Goal: Task Accomplishment & Management: Complete application form

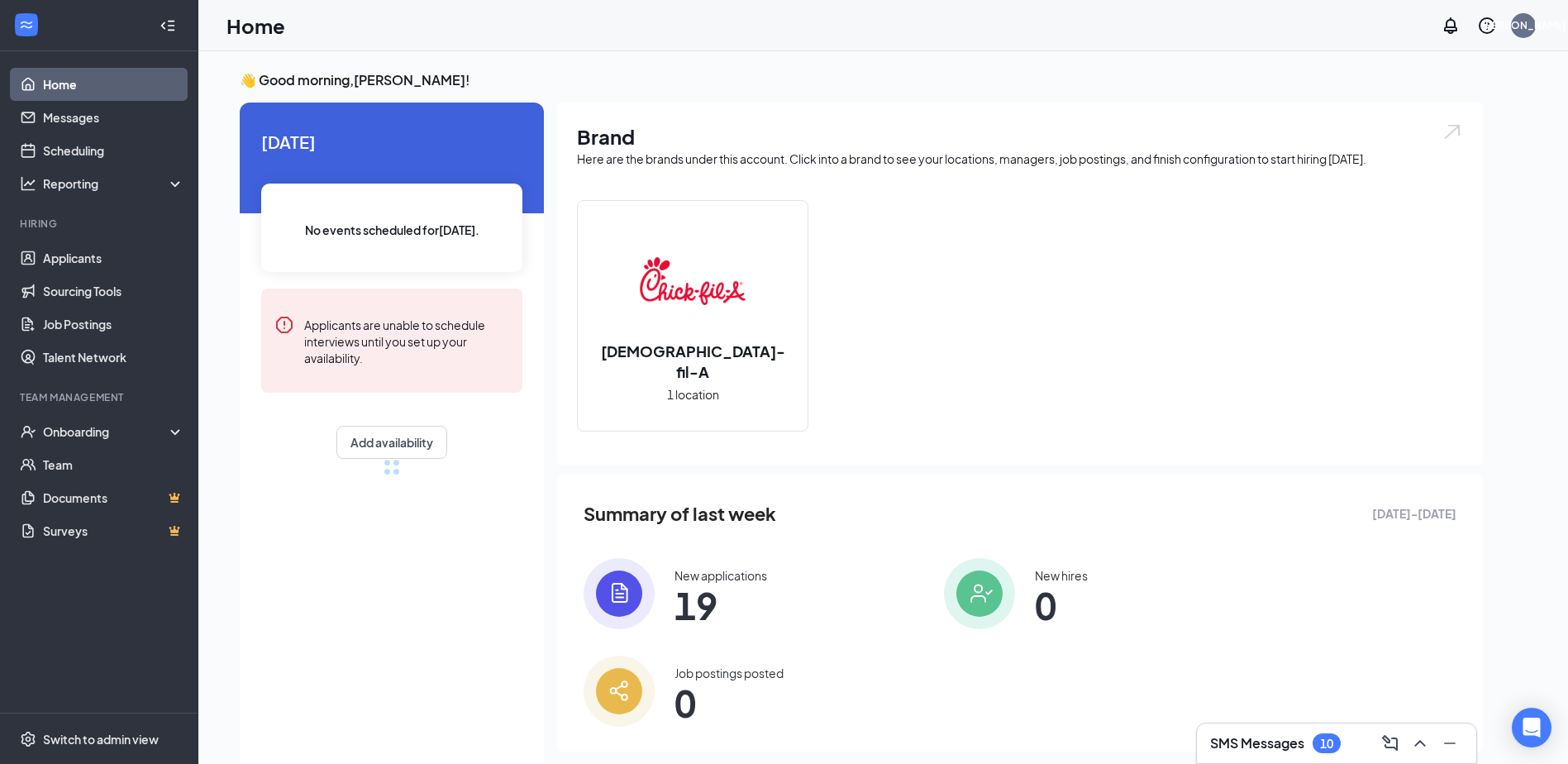
click at [1277, 743] on h3 "SMS Messages" at bounding box center [1257, 743] width 94 height 18
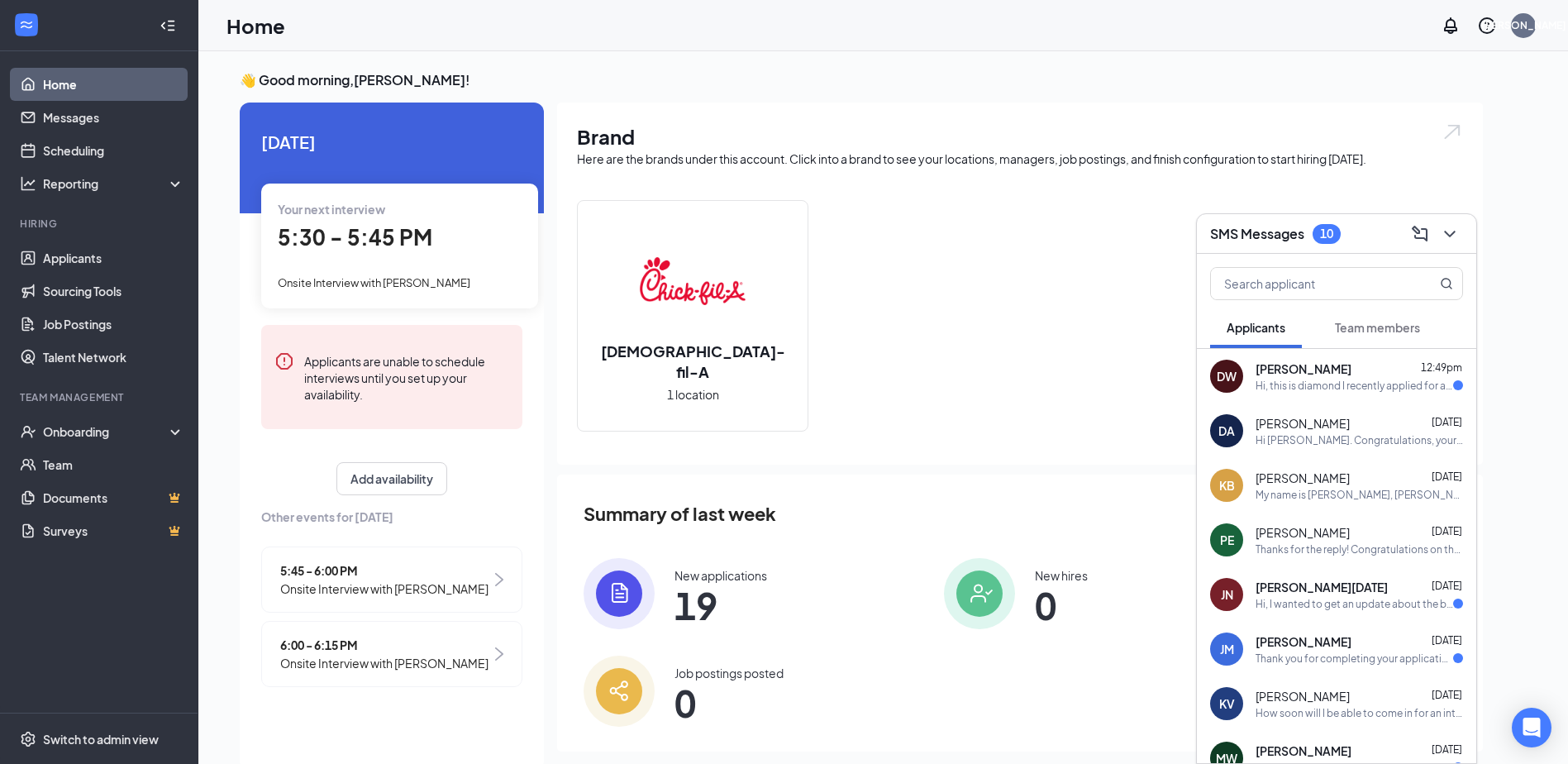
click at [1320, 379] on div "Hi, this is diamond I recently applied for a front house team member position r…" at bounding box center [1354, 385] width 197 height 14
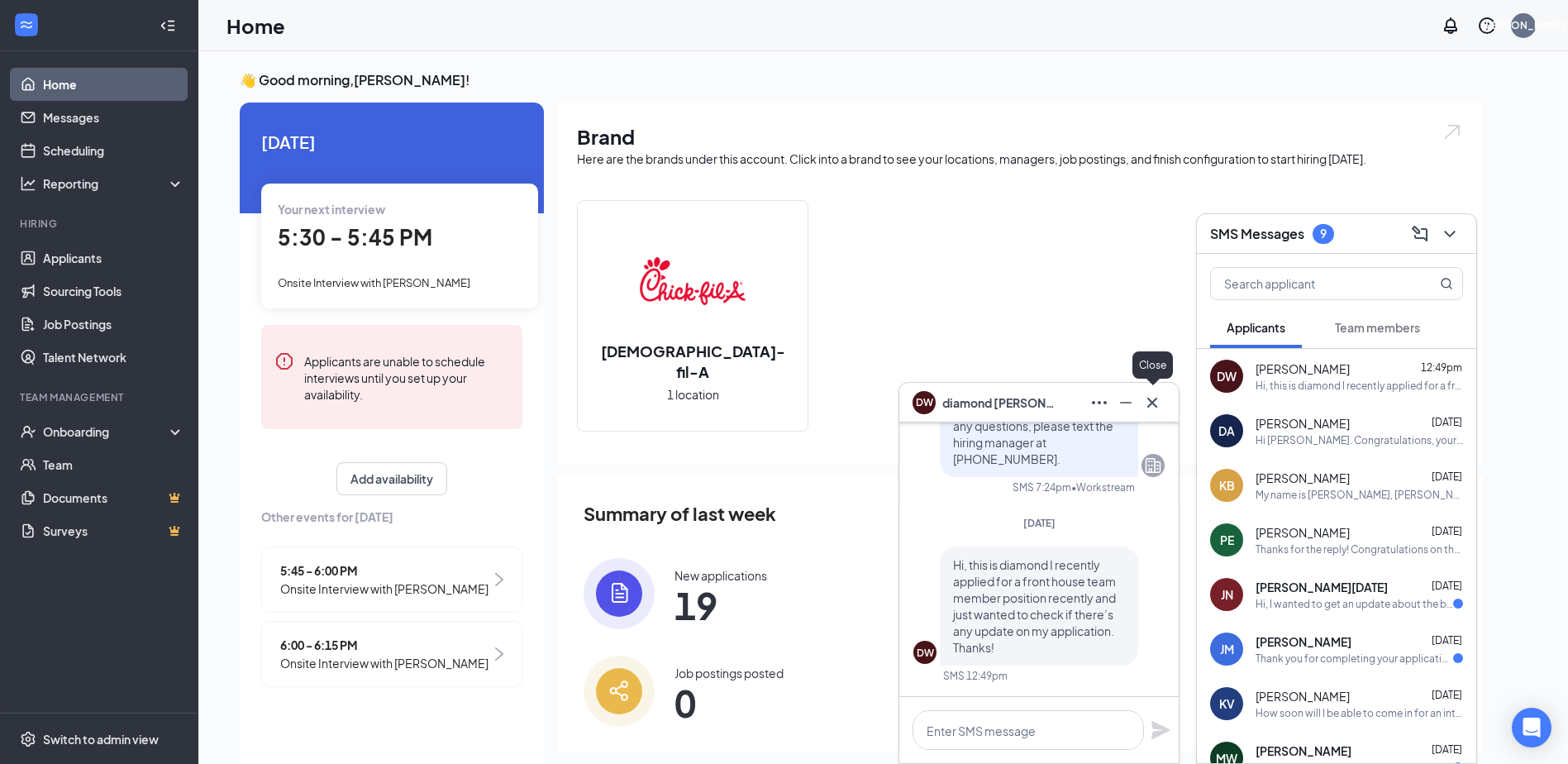
click at [1159, 404] on icon "Cross" at bounding box center [1152, 402] width 20 height 20
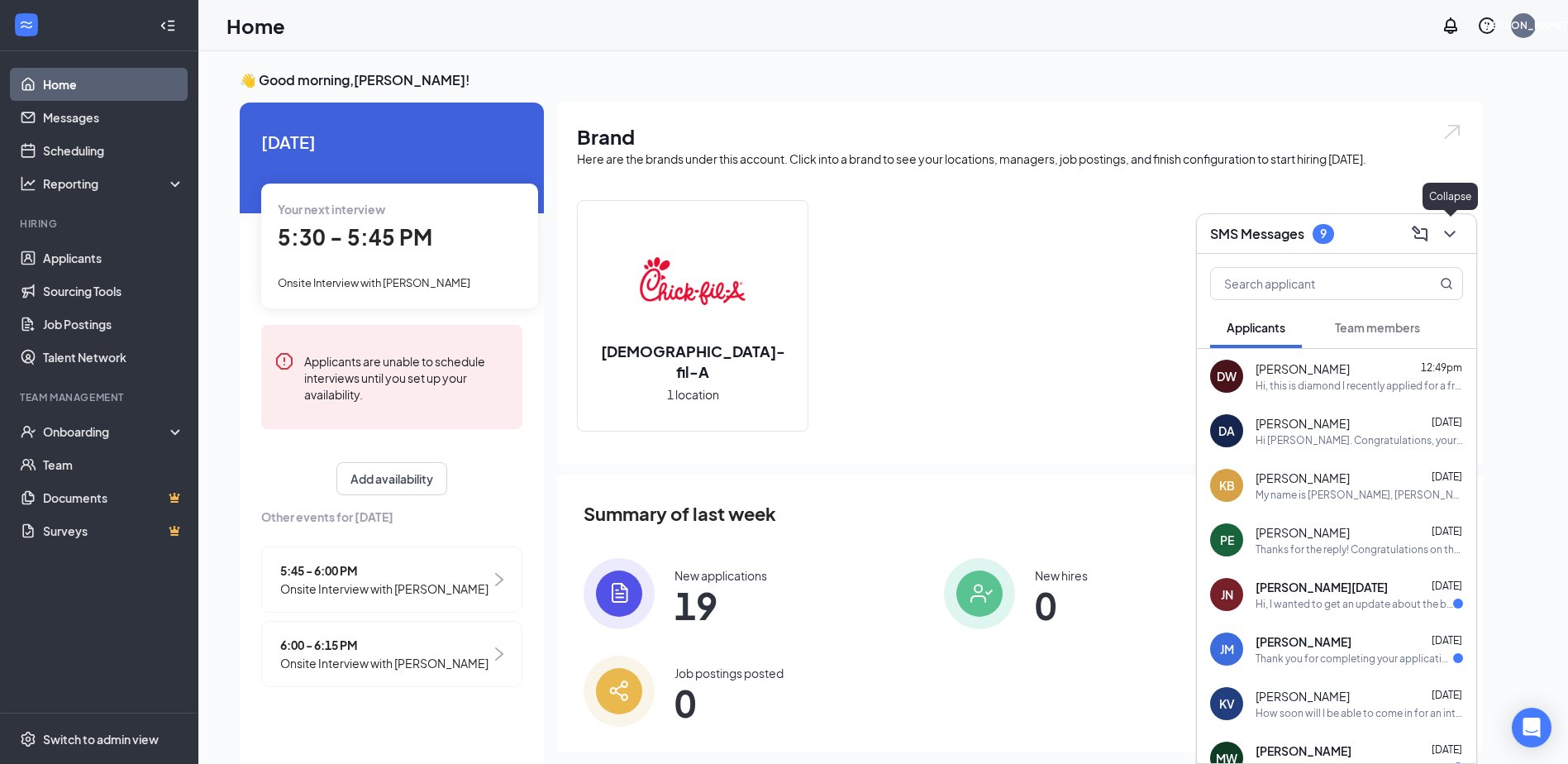
click at [1450, 226] on icon "ChevronDown" at bounding box center [1449, 233] width 20 height 20
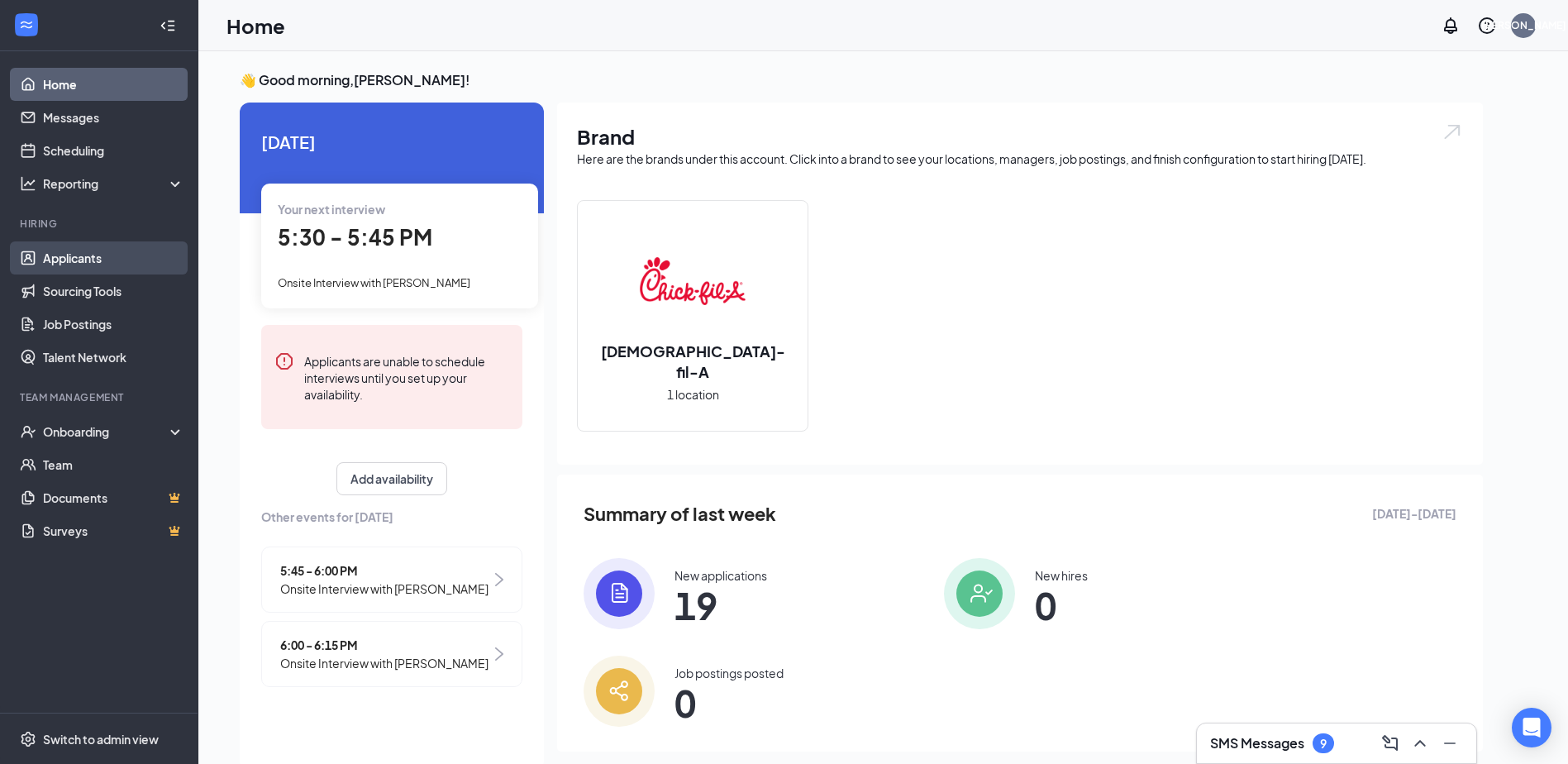
click at [94, 249] on link "Applicants" at bounding box center [113, 257] width 141 height 33
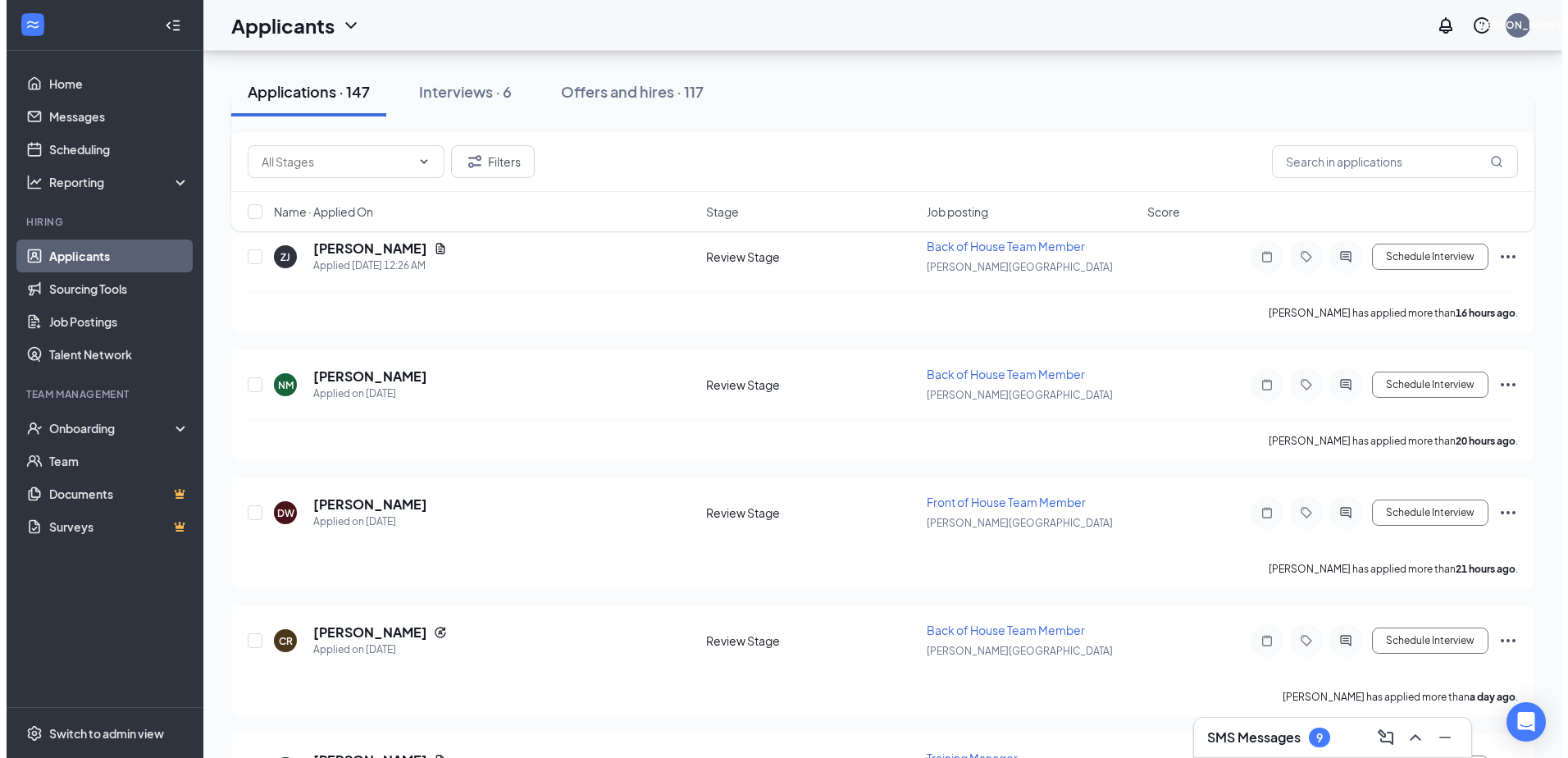
scroll to position [328, 0]
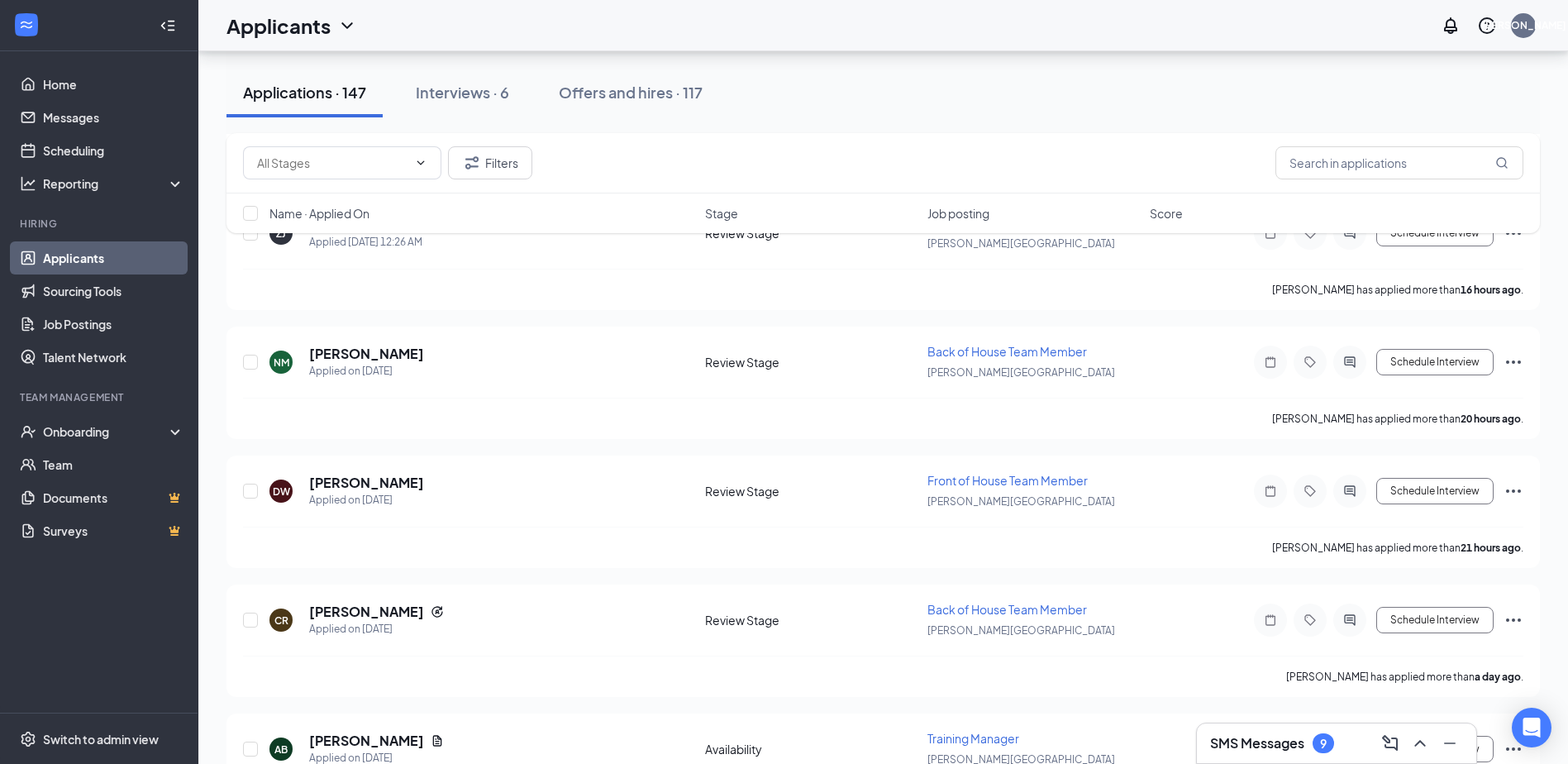
click at [1307, 744] on div "SMS Messages 9" at bounding box center [1271, 743] width 124 height 20
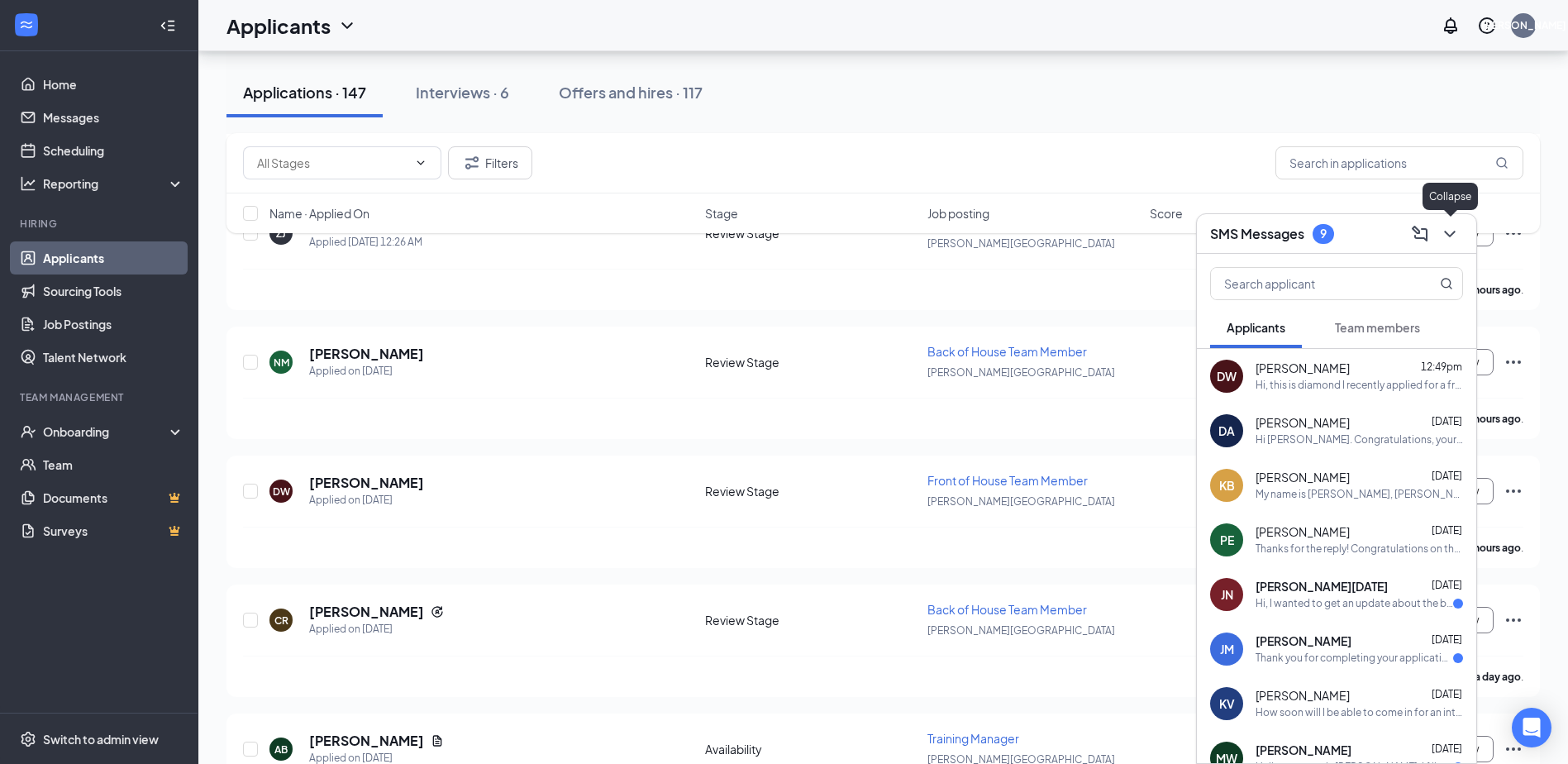
click at [1453, 226] on icon "ChevronDown" at bounding box center [1449, 233] width 20 height 20
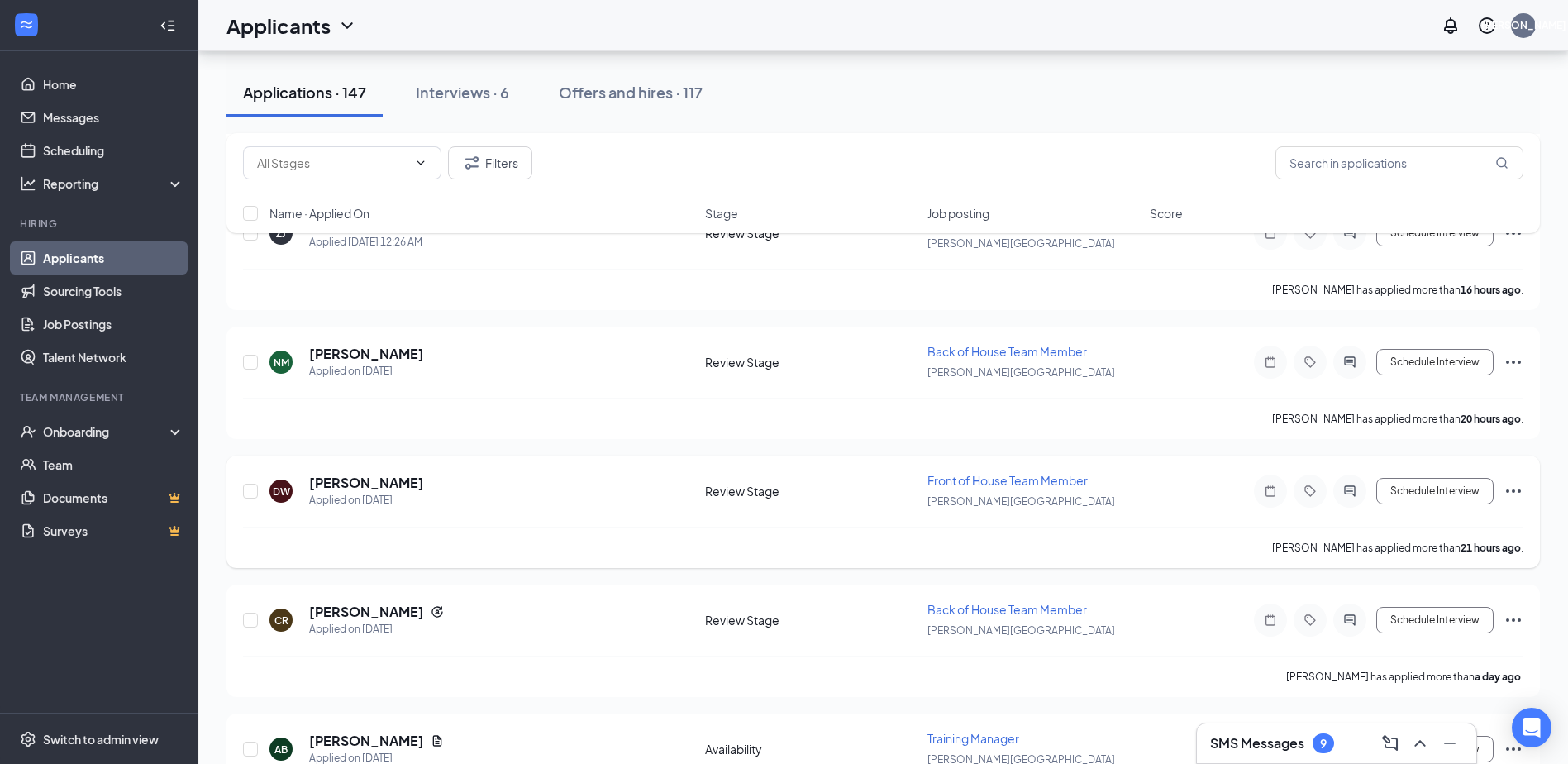
click at [385, 466] on div "[PERSON_NAME] [PERSON_NAME] Applied on [DATE] Review Stage Front of House Team …" at bounding box center [883, 512] width 1313 height 113
click at [392, 478] on h5 "[PERSON_NAME]" at bounding box center [367, 482] width 115 height 18
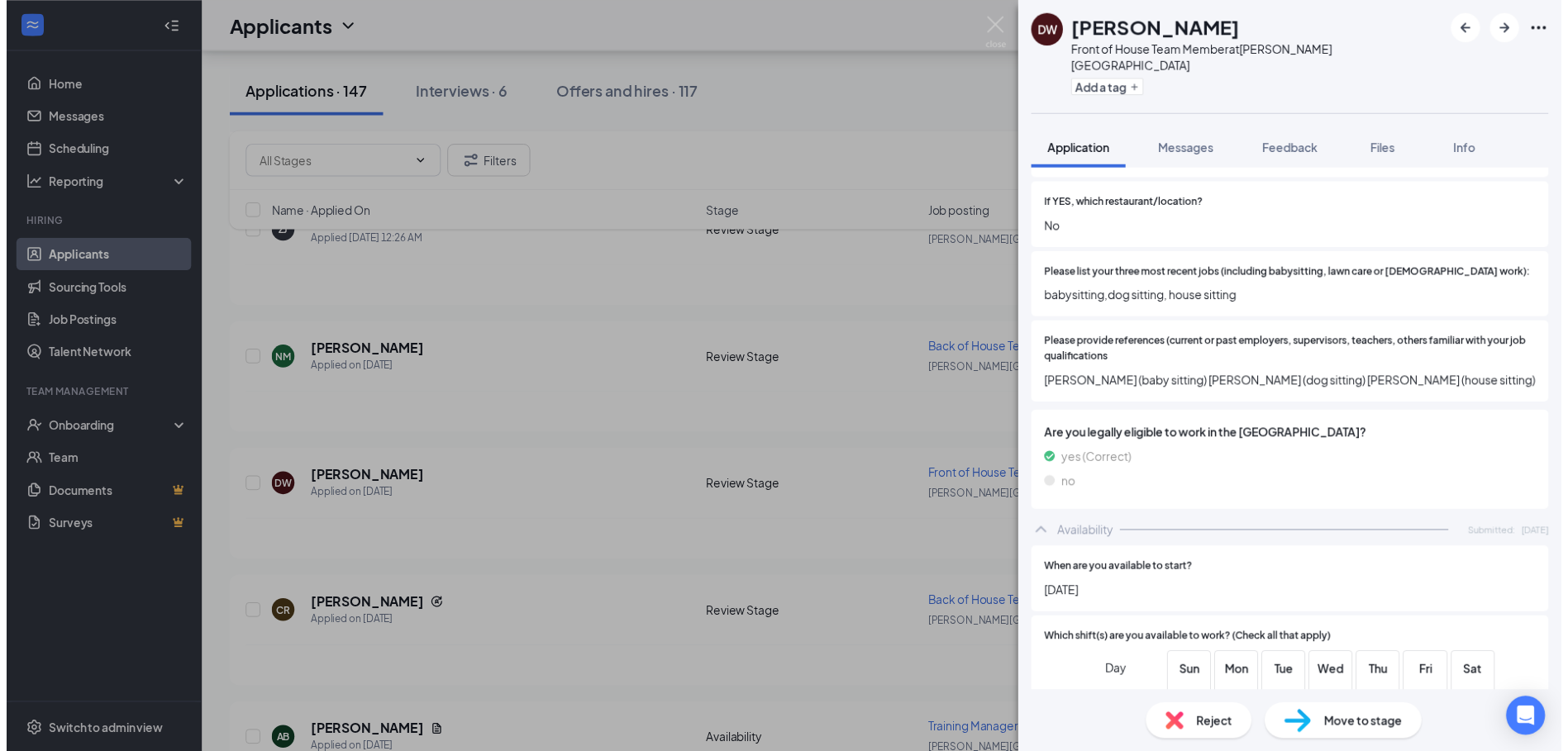
scroll to position [707, 0]
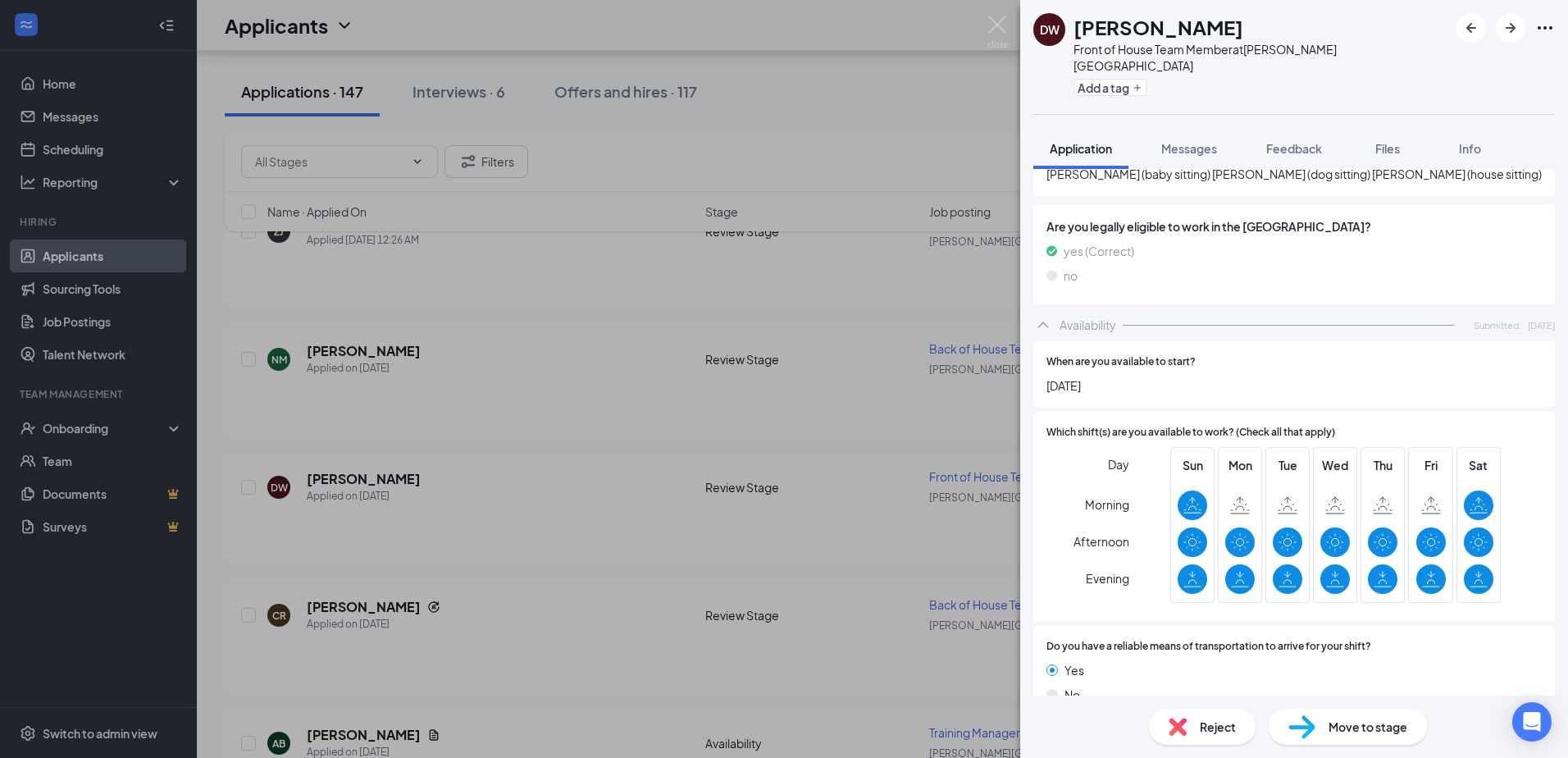
click at [614, 534] on div "[PERSON_NAME] [PERSON_NAME] Front of House Team Member at [PERSON_NAME][GEOGRAP…" at bounding box center [784, 379] width 1568 height 758
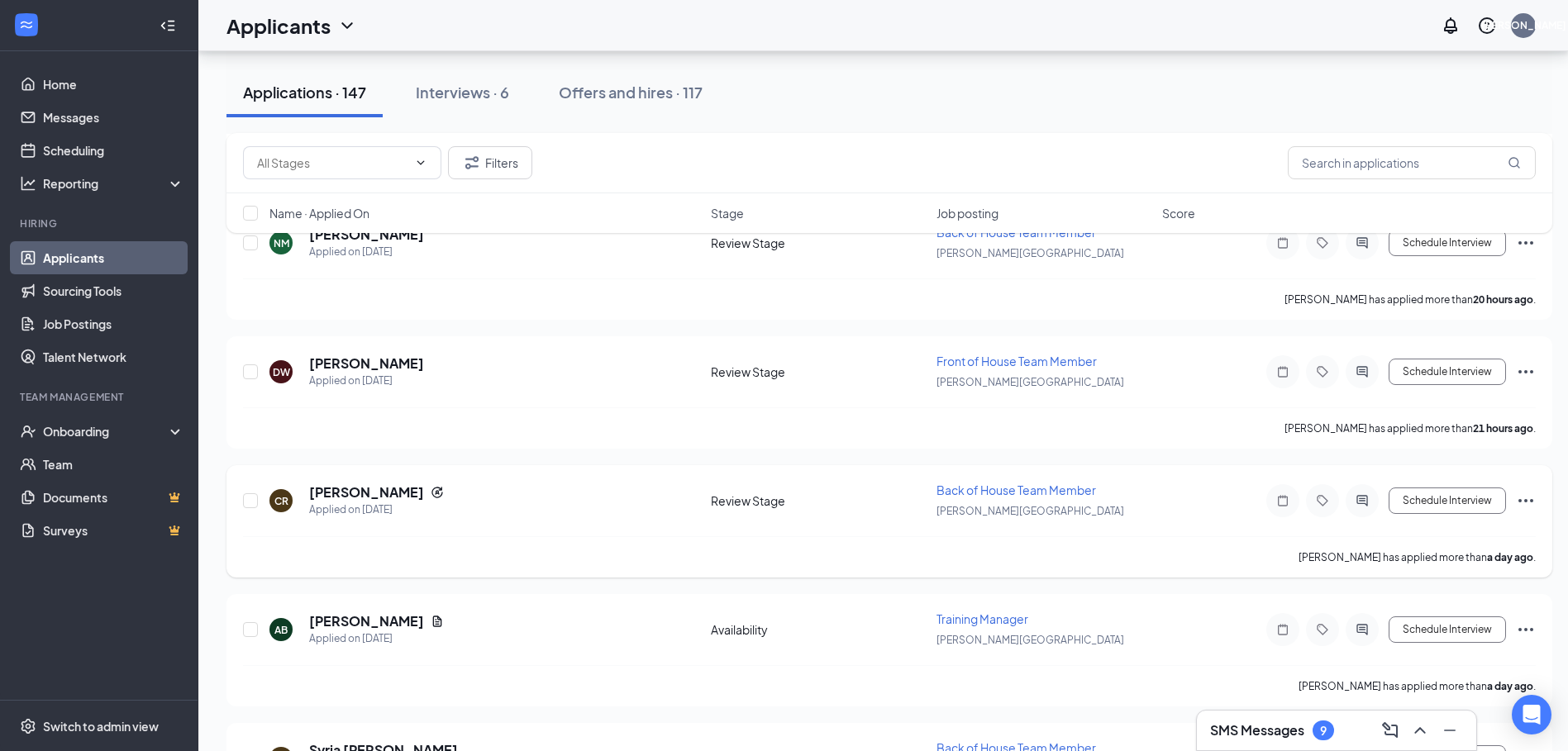
scroll to position [496, 0]
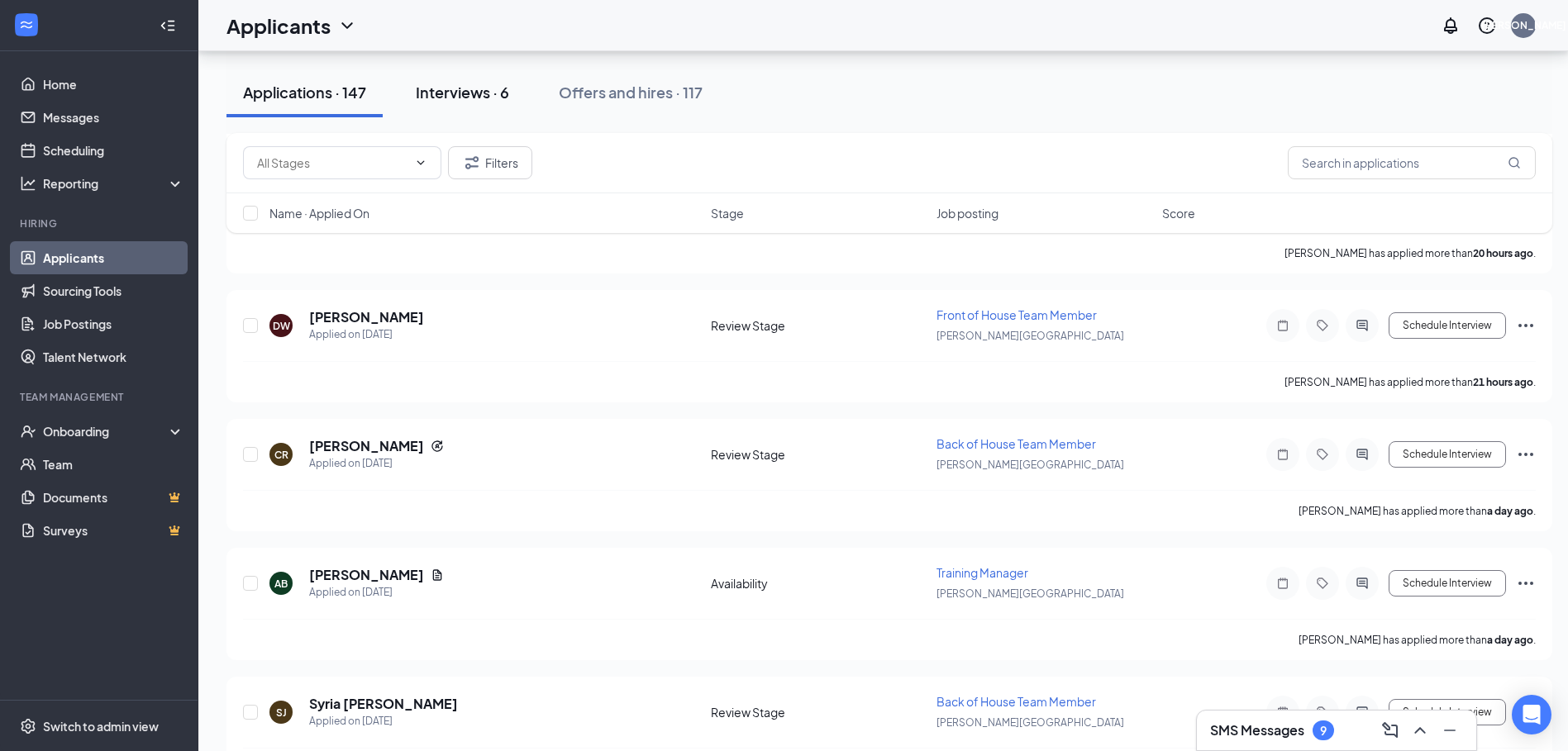
click at [444, 103] on button "Interviews · 6" at bounding box center [462, 92] width 126 height 50
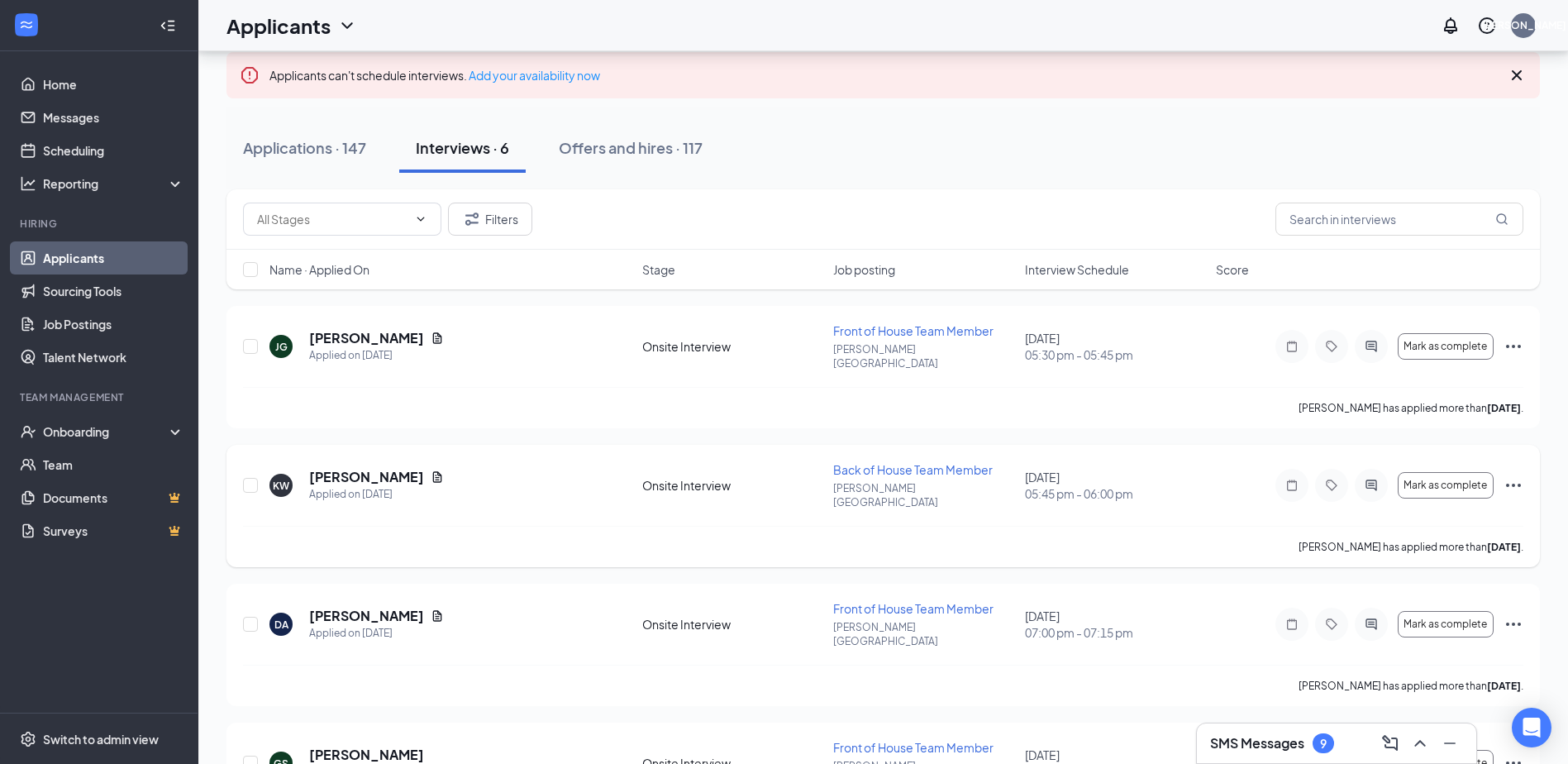
scroll to position [62, 0]
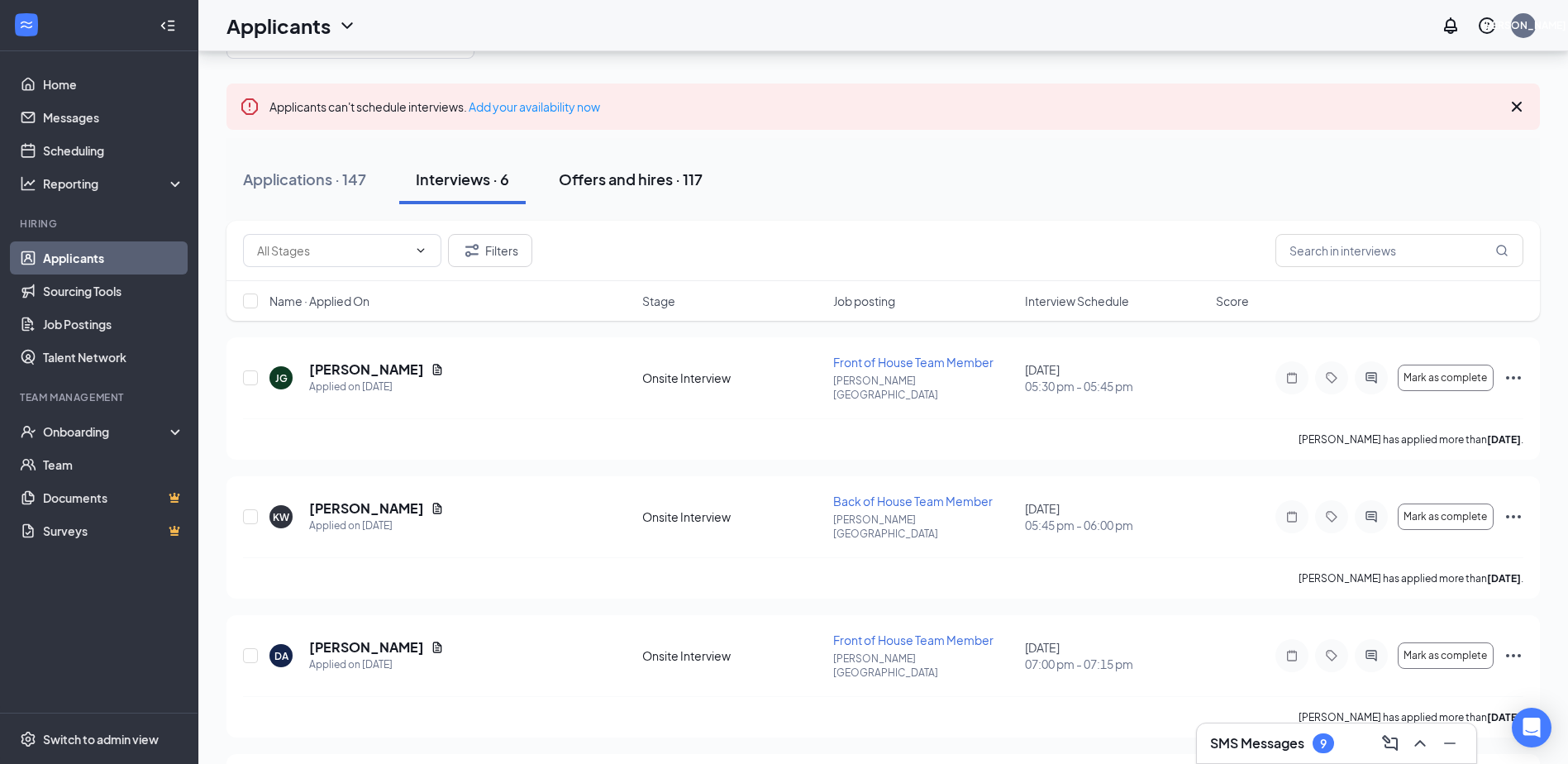
click at [655, 191] on button "Offers and hires · 117" at bounding box center [630, 179] width 177 height 50
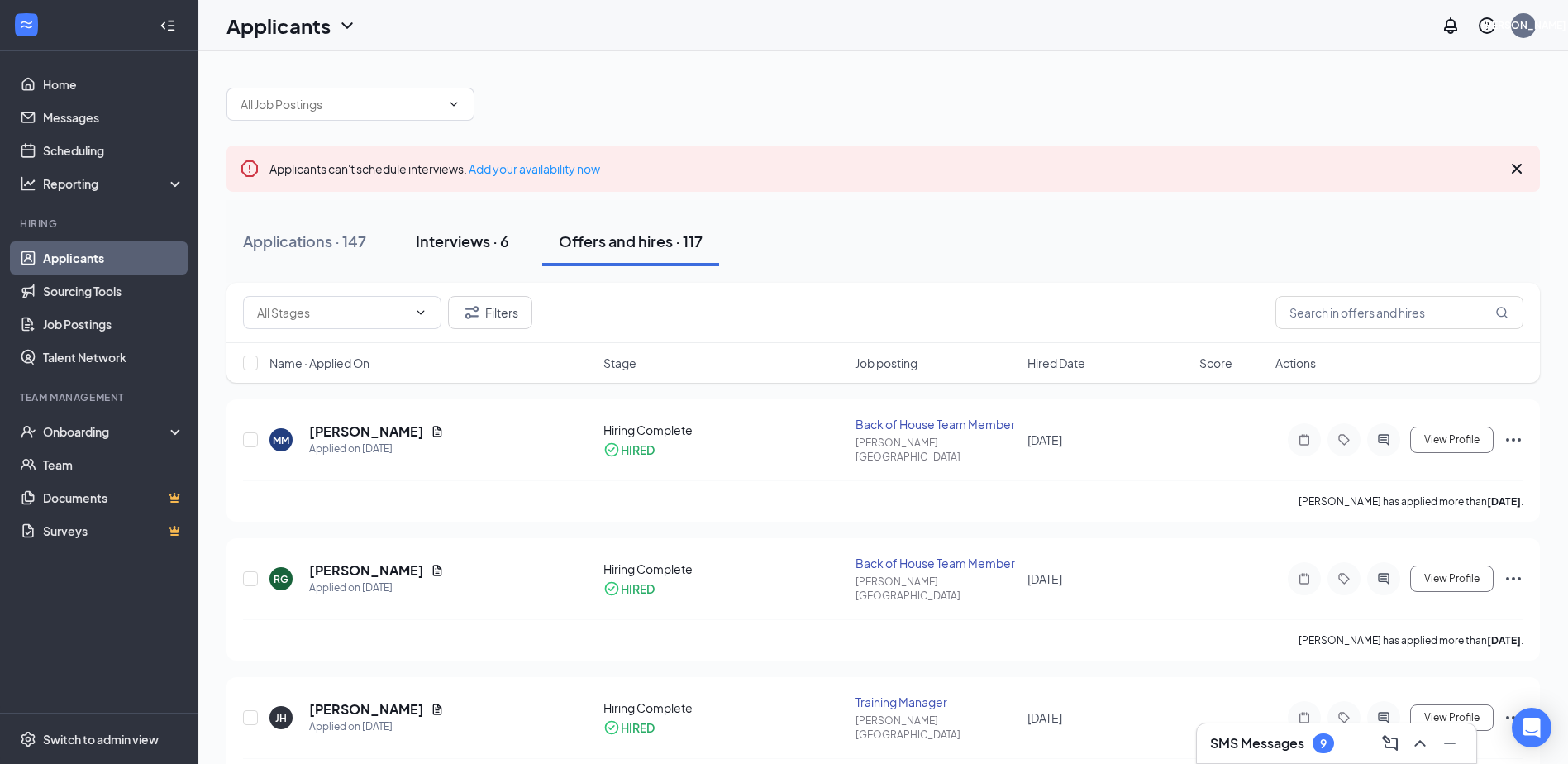
click at [485, 253] on button "Interviews · 6" at bounding box center [462, 241] width 126 height 50
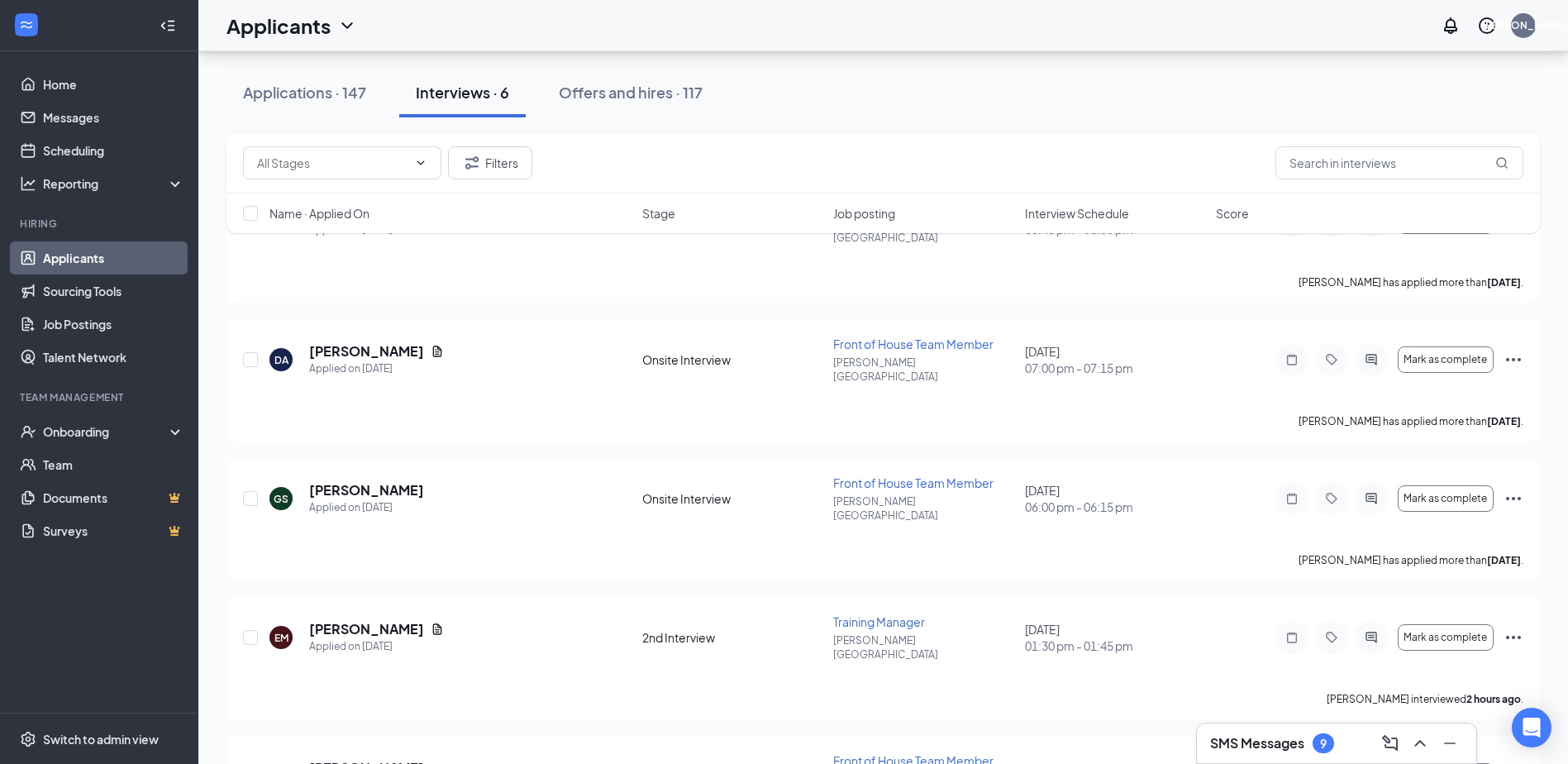
scroll to position [392, 0]
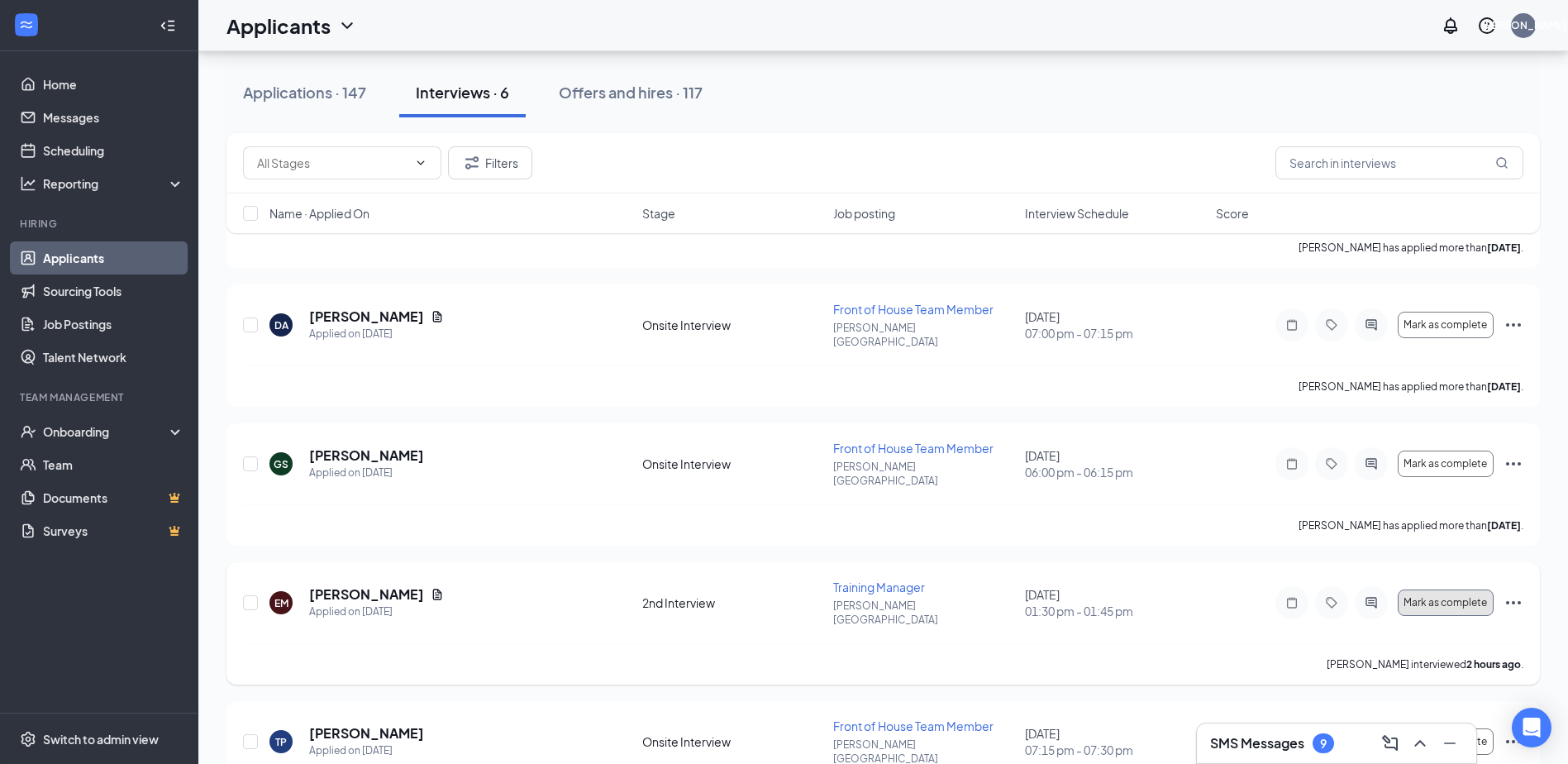
click at [1454, 597] on span "Mark as complete" at bounding box center [1445, 602] width 84 height 12
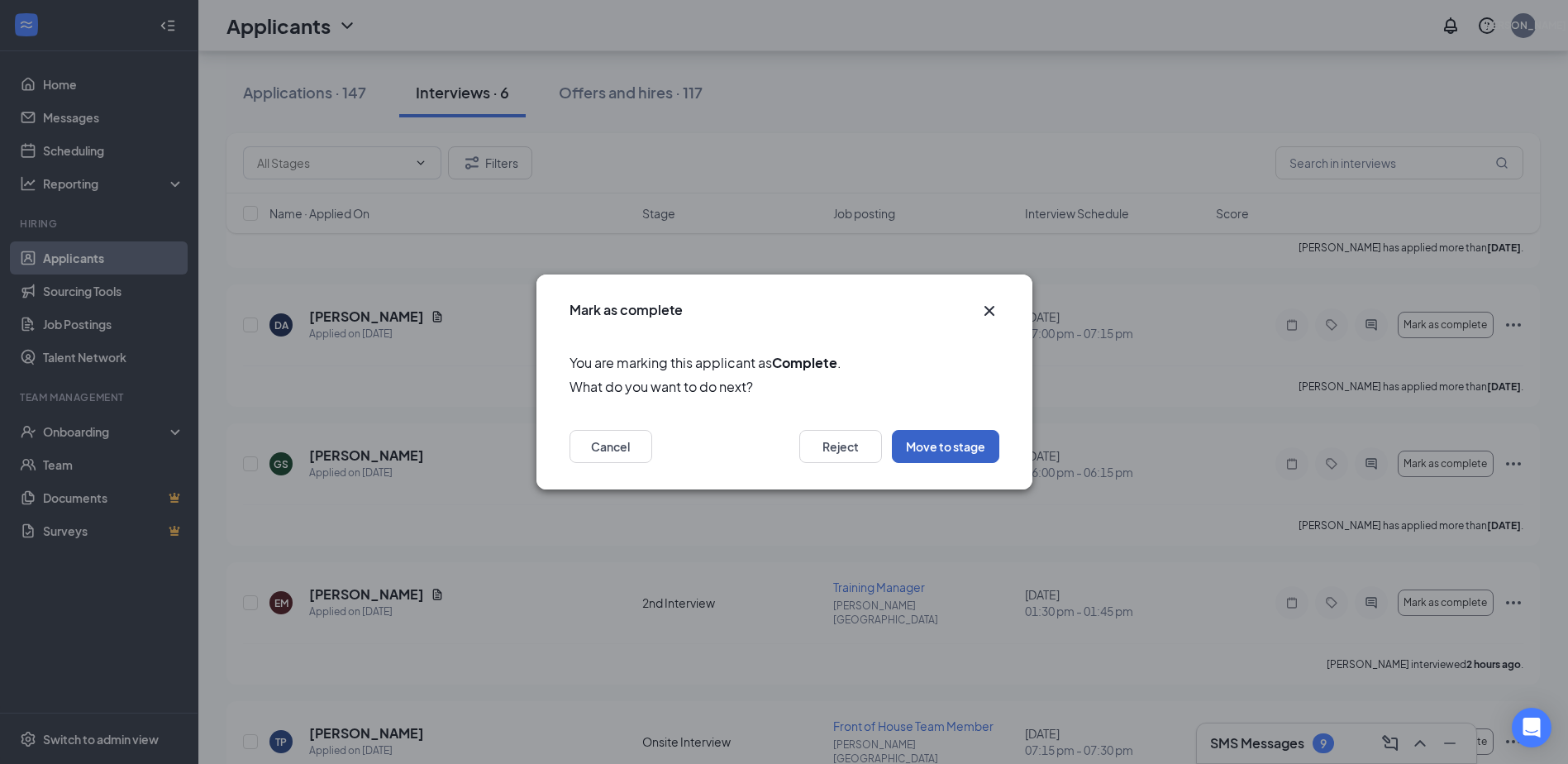
click at [966, 438] on button "Move to stage" at bounding box center [946, 446] width 108 height 33
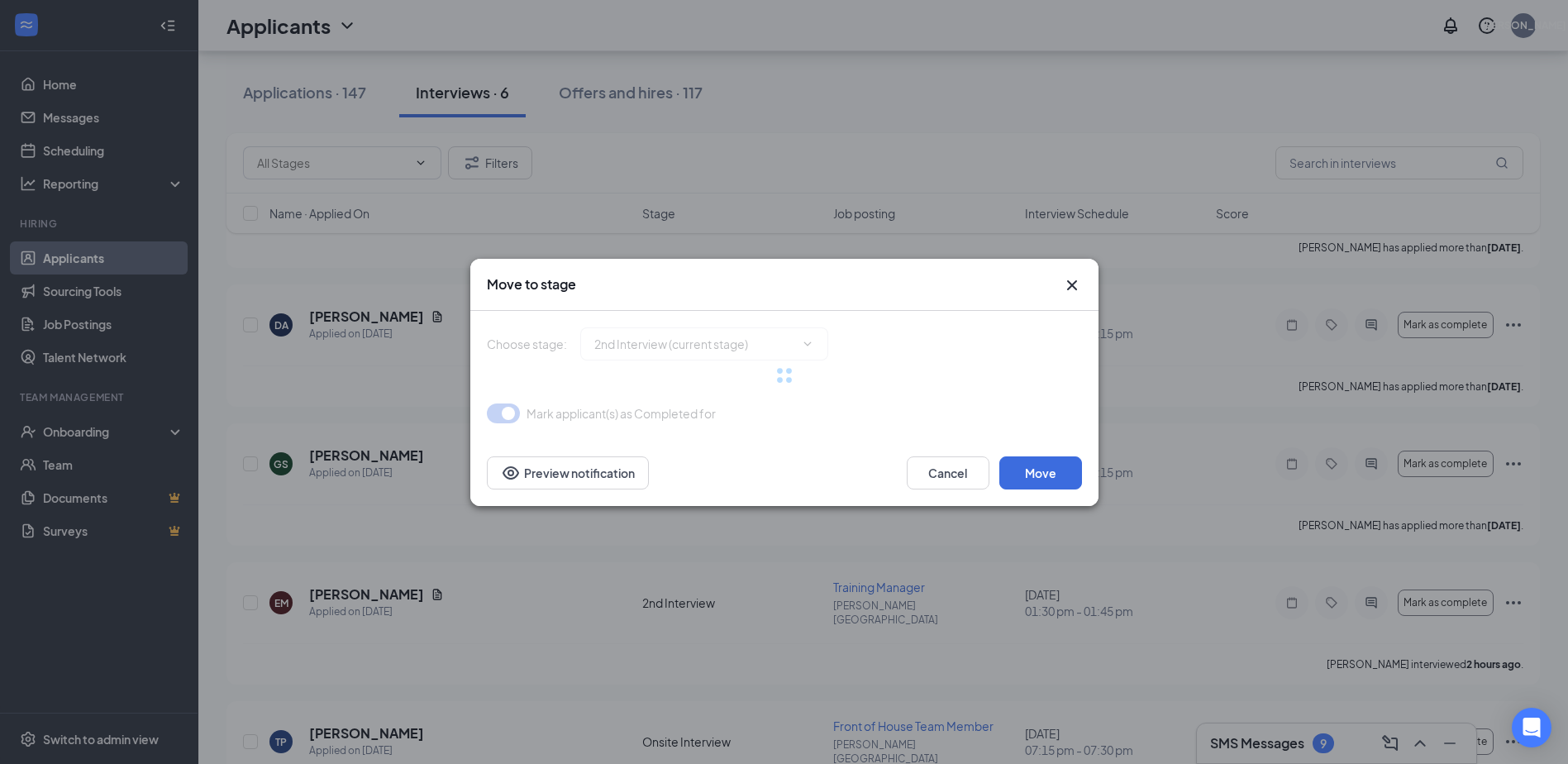
type input "Hiring Complete (final stage)"
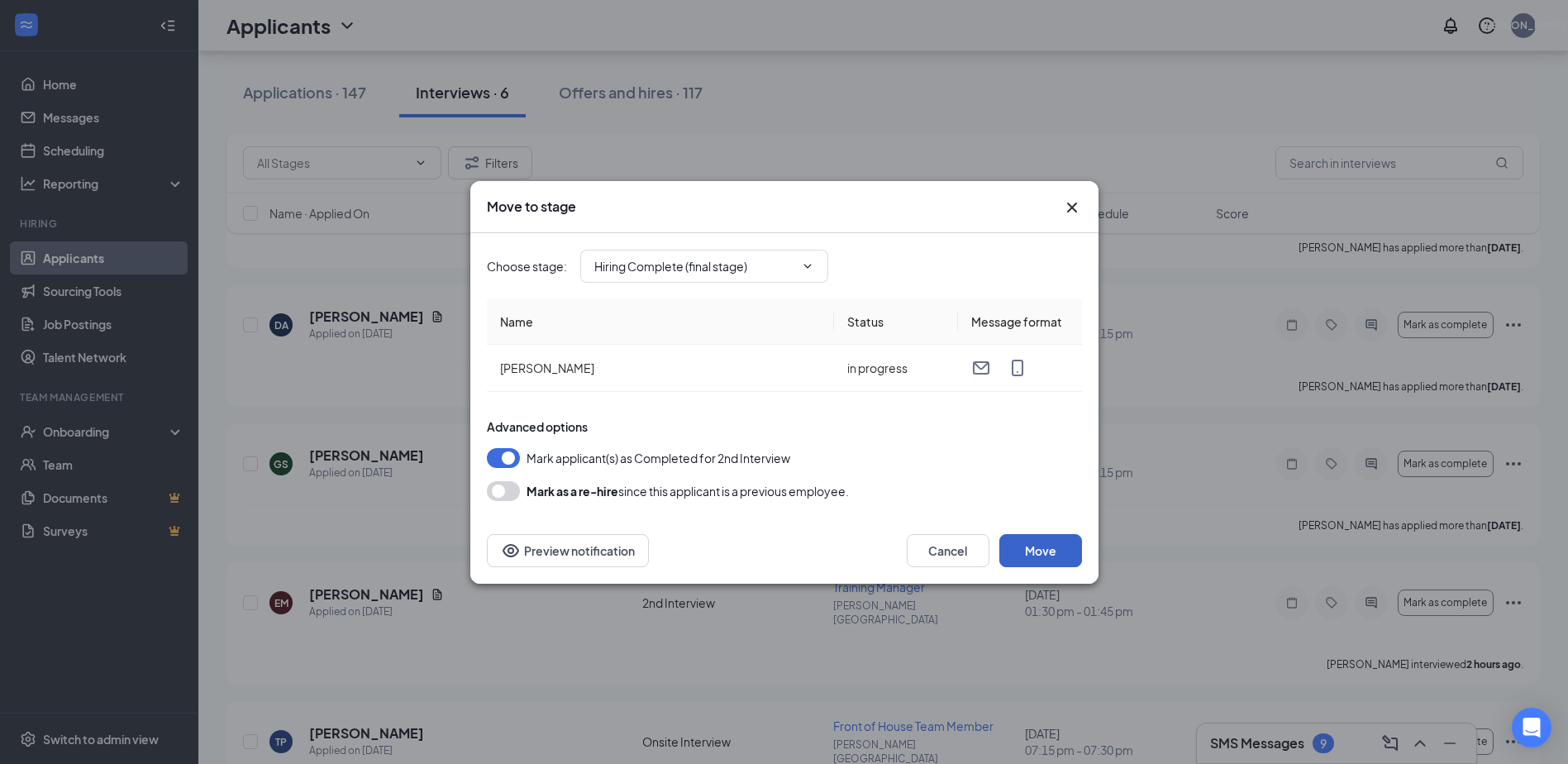
click at [1039, 546] on button "Move" at bounding box center [1040, 550] width 83 height 33
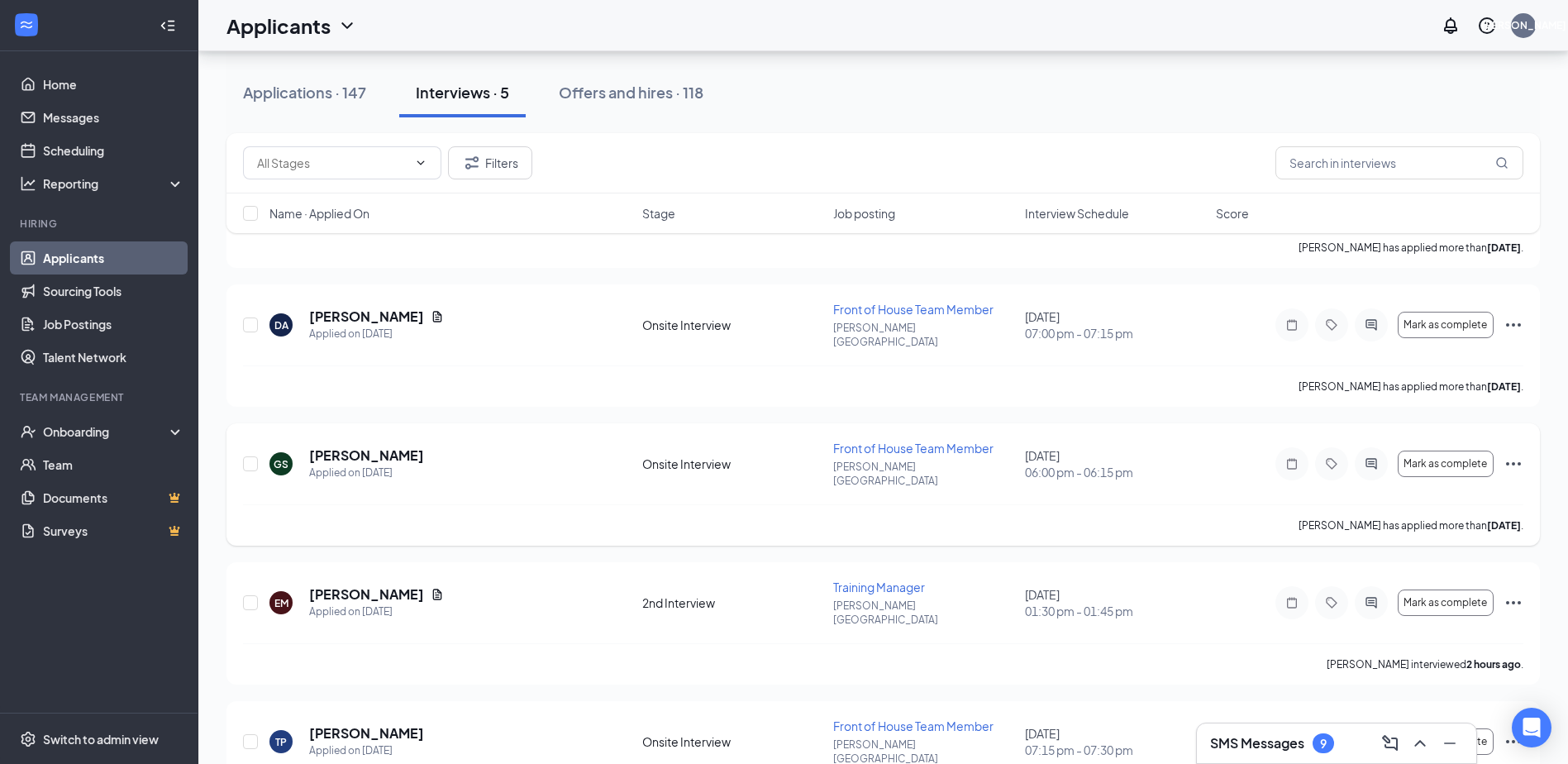
scroll to position [267, 0]
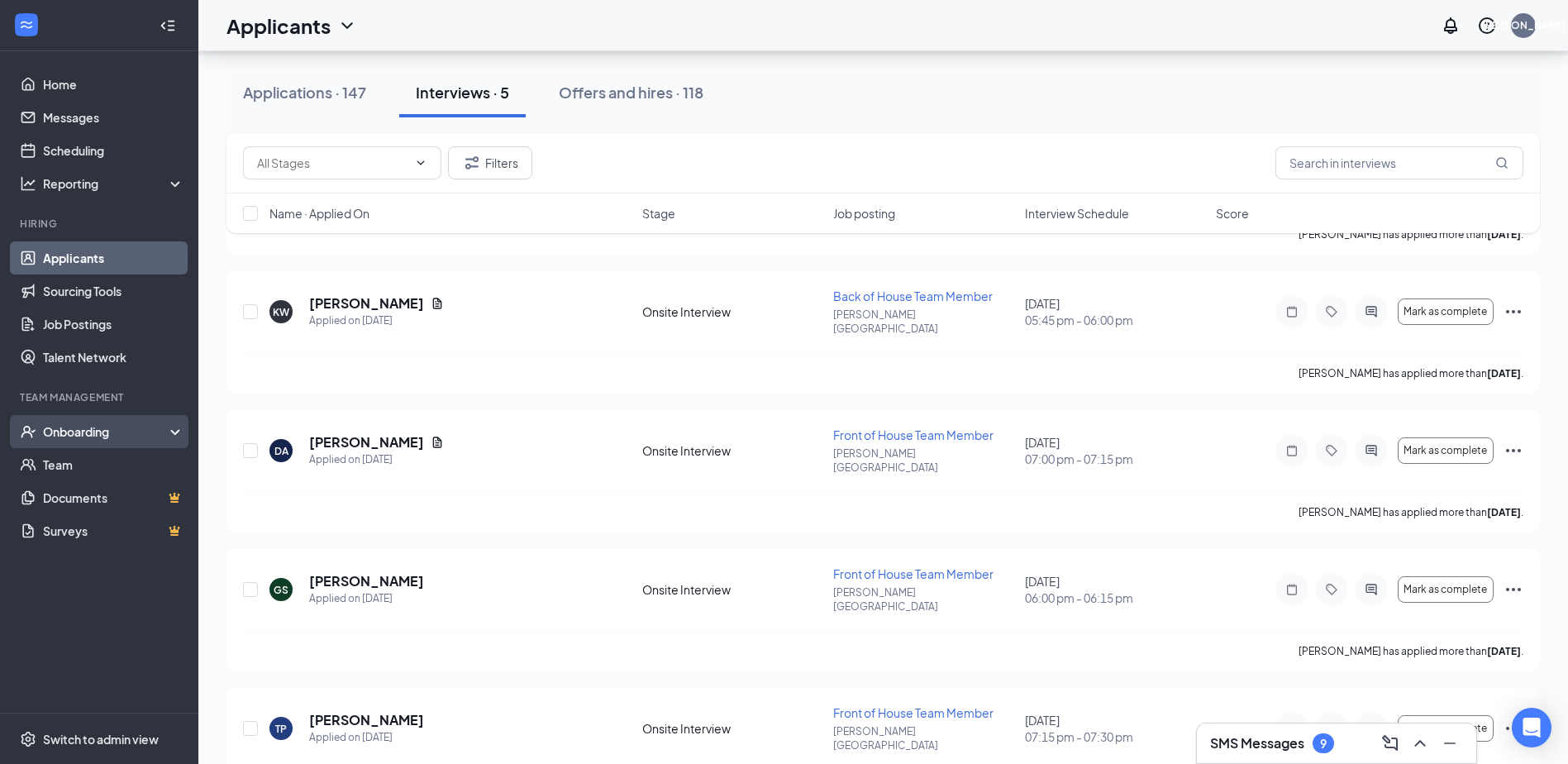
click at [79, 425] on div "Onboarding" at bounding box center [106, 431] width 127 height 16
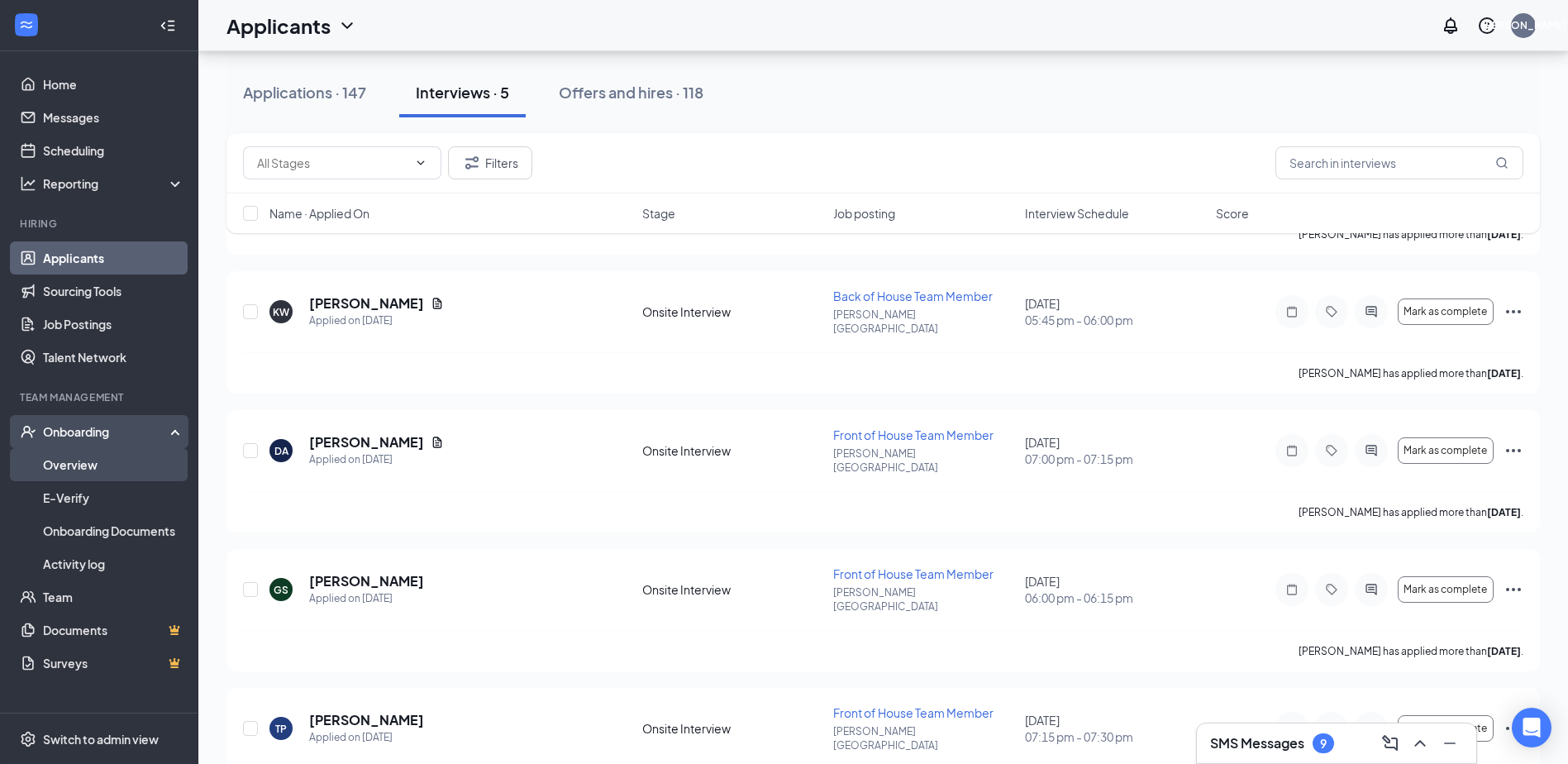
click at [75, 459] on link "Overview" at bounding box center [113, 464] width 141 height 33
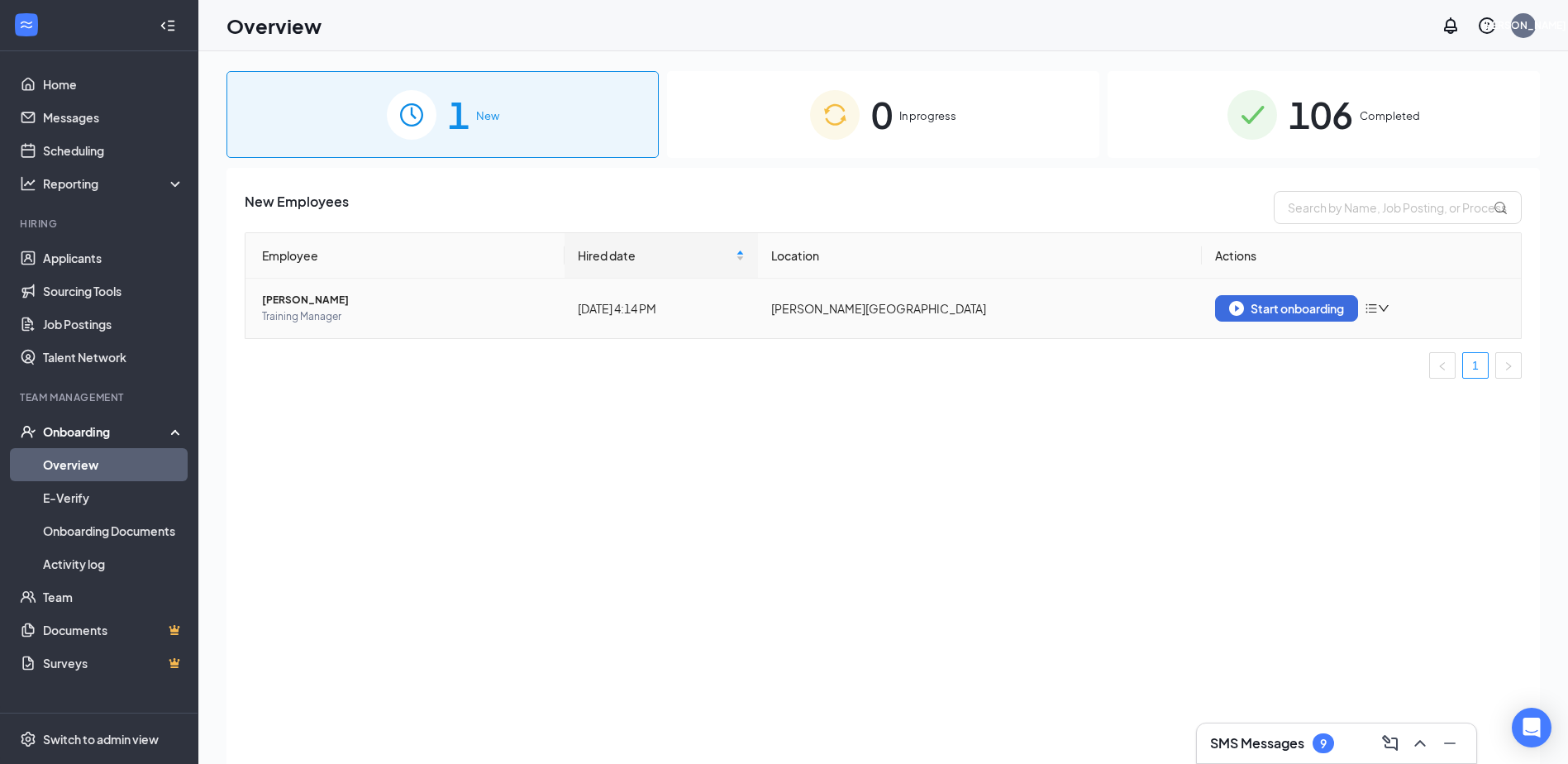
click at [347, 305] on span "[PERSON_NAME]" at bounding box center [407, 299] width 289 height 16
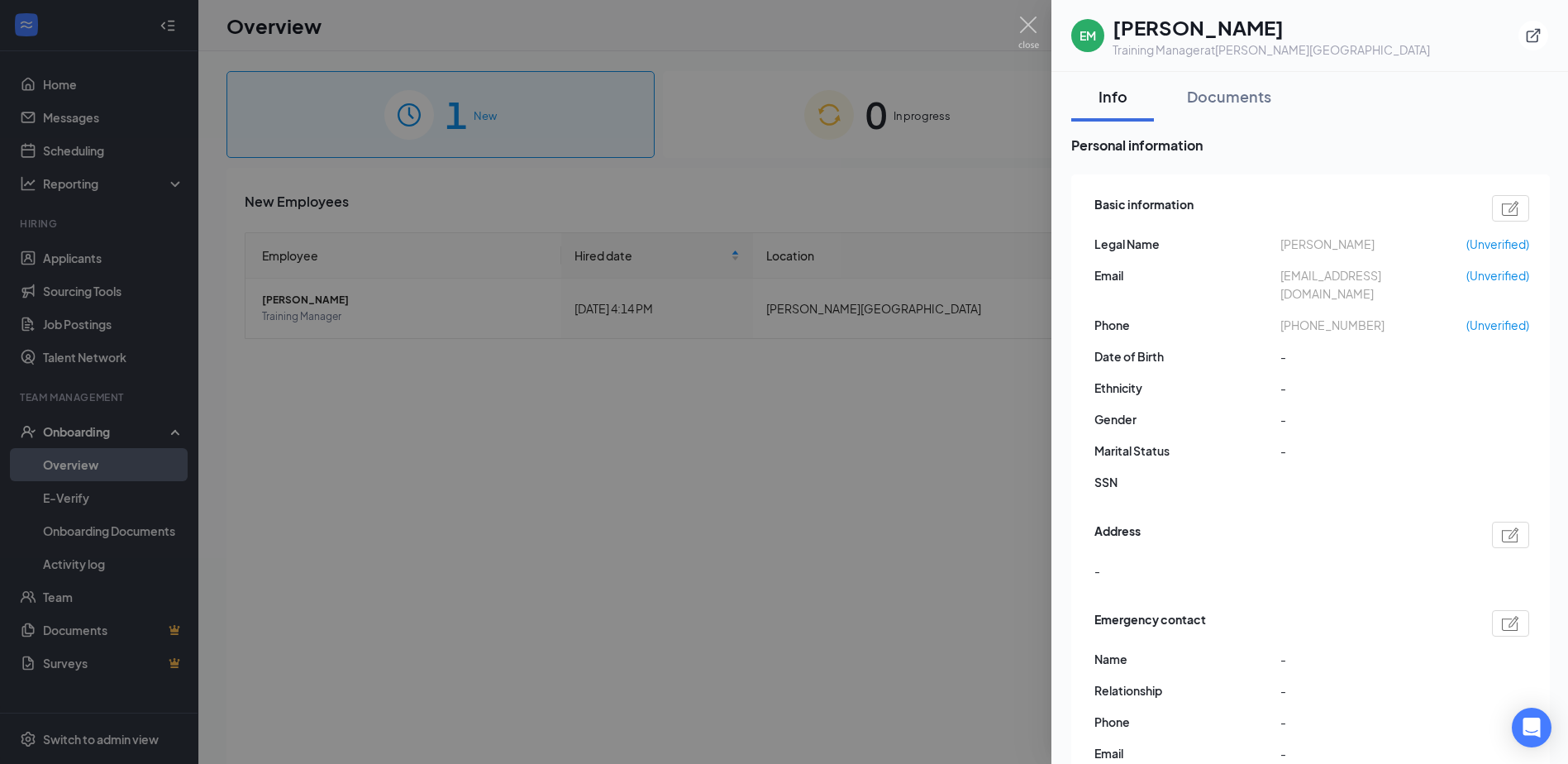
click at [784, 440] on div at bounding box center [784, 382] width 1568 height 764
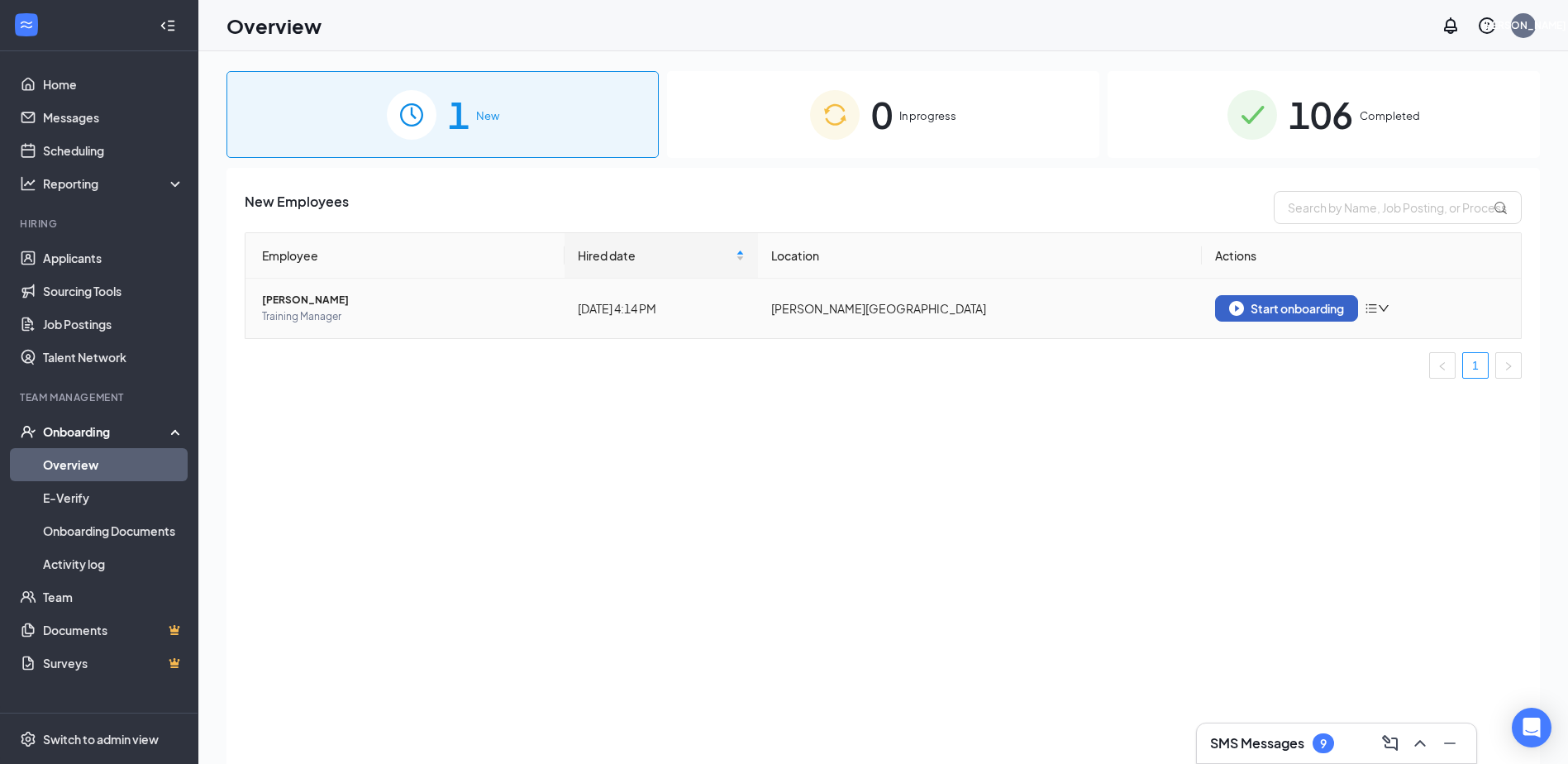
click at [1242, 301] on img "button" at bounding box center [1236, 308] width 15 height 15
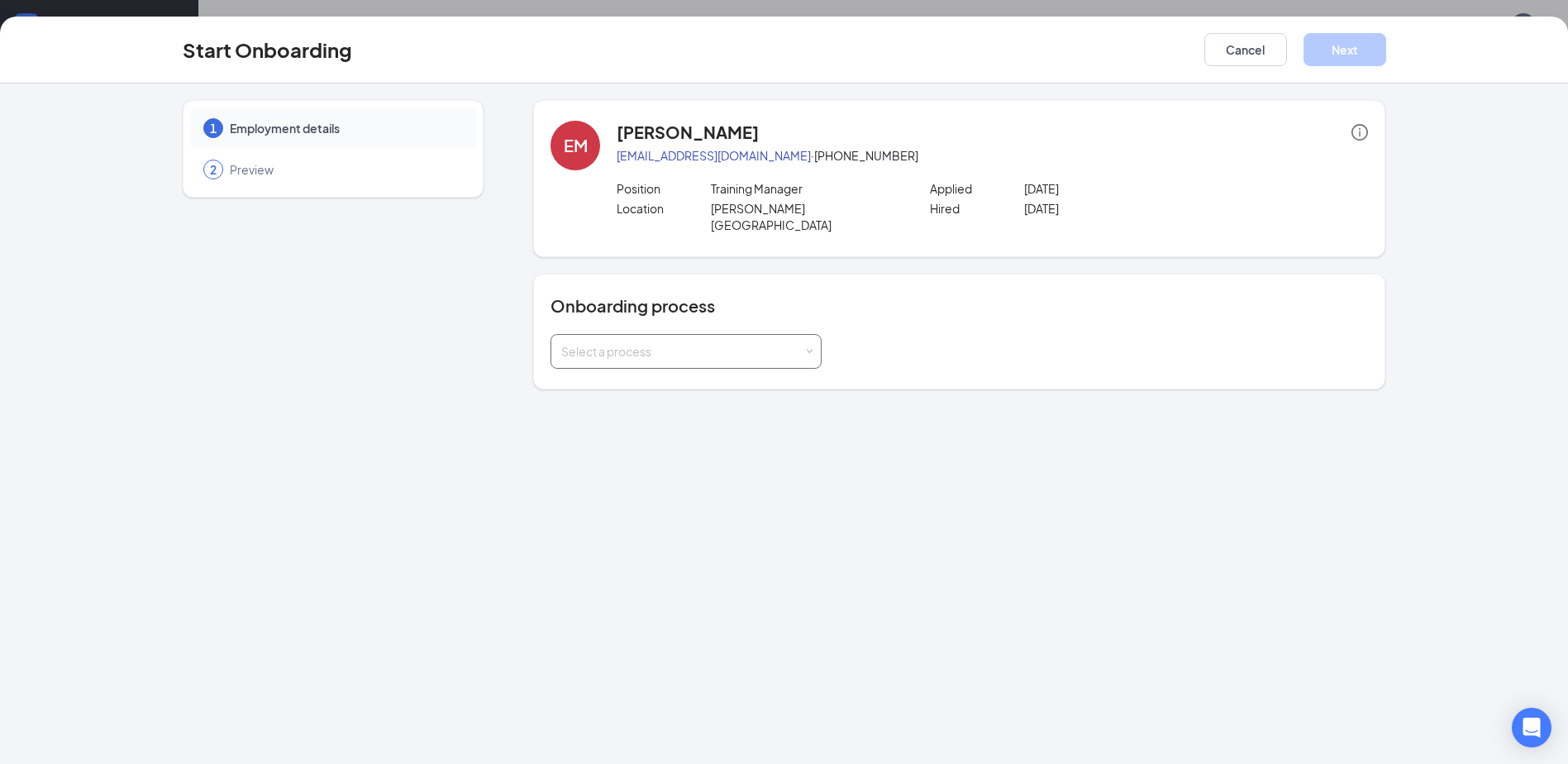
click at [652, 347] on div "Select a process" at bounding box center [686, 351] width 250 height 33
click at [644, 363] on span "Hiring Paperwork" at bounding box center [603, 369] width 92 height 15
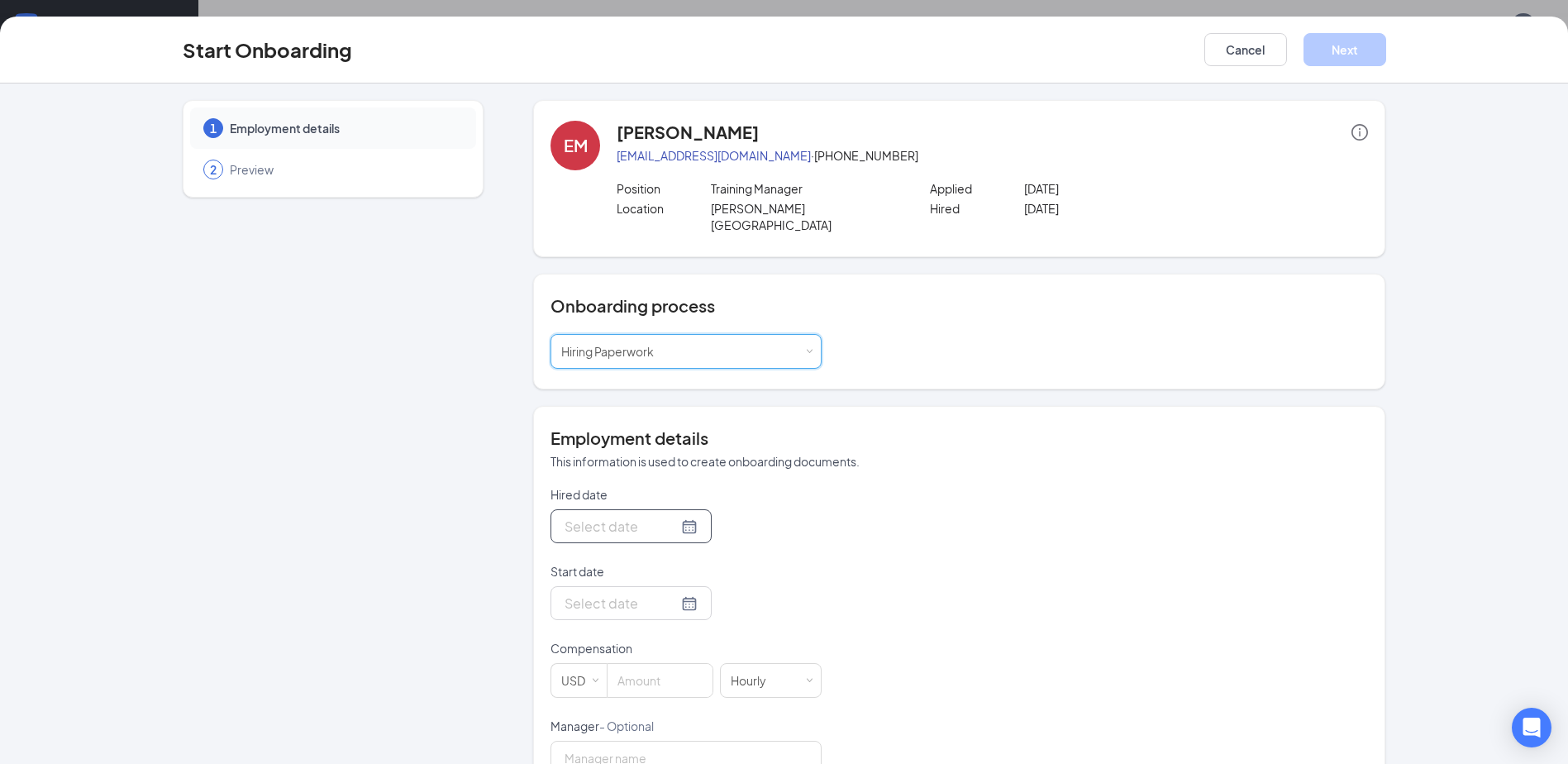
click at [670, 515] on div at bounding box center [631, 526] width 133 height 21
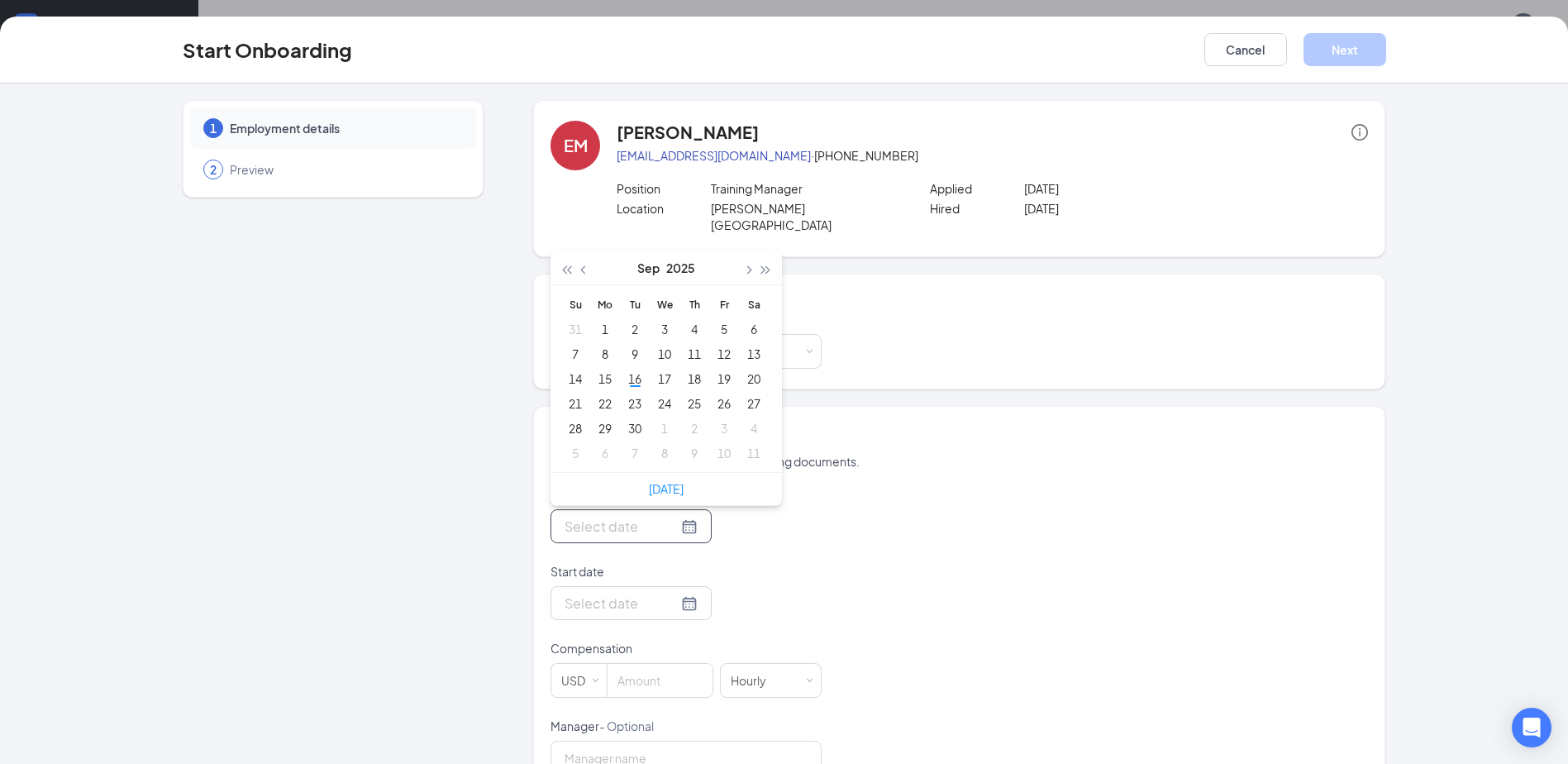
type input "[DATE]"
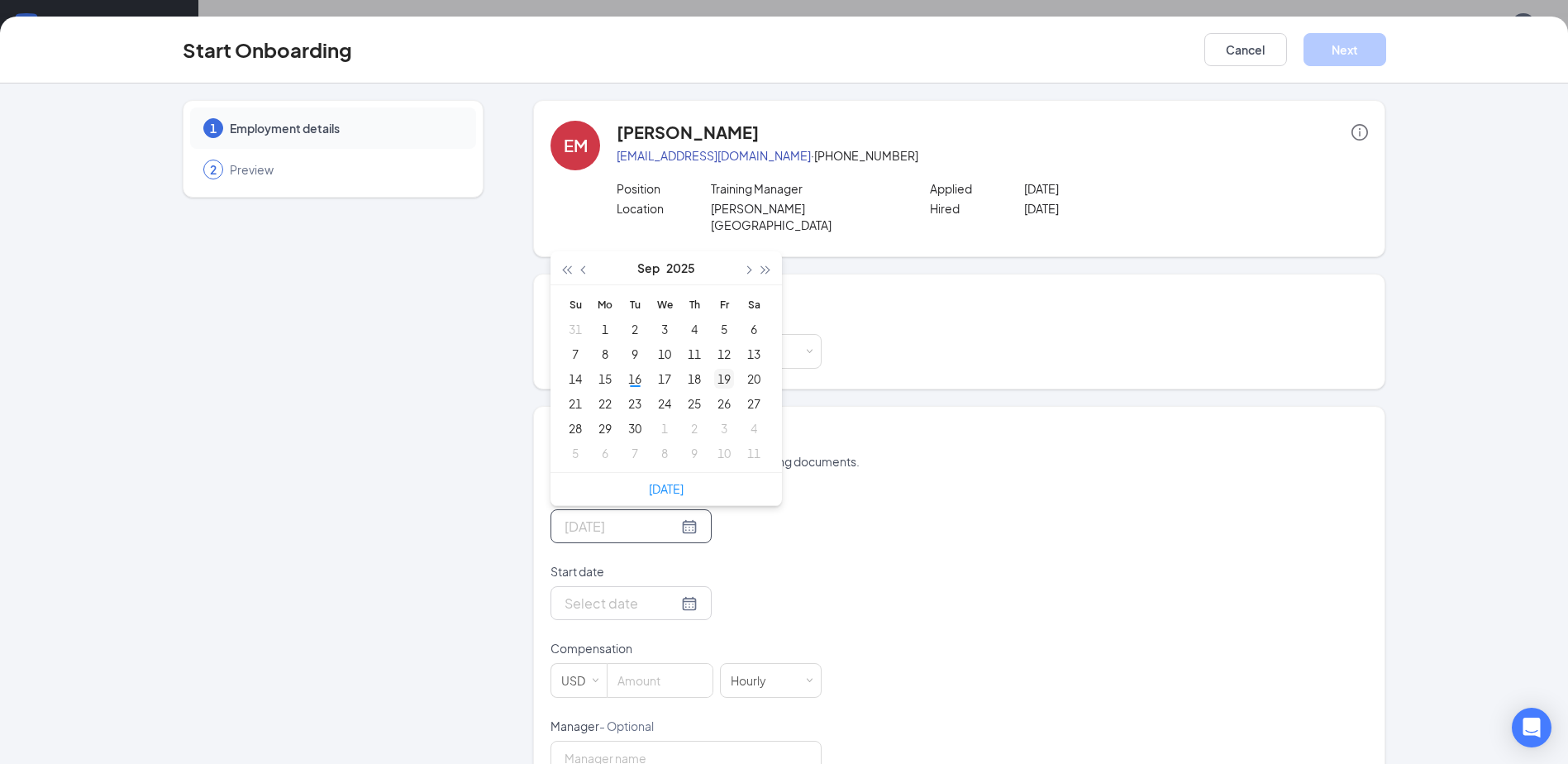
click at [714, 368] on div "19" at bounding box center [724, 378] width 20 height 20
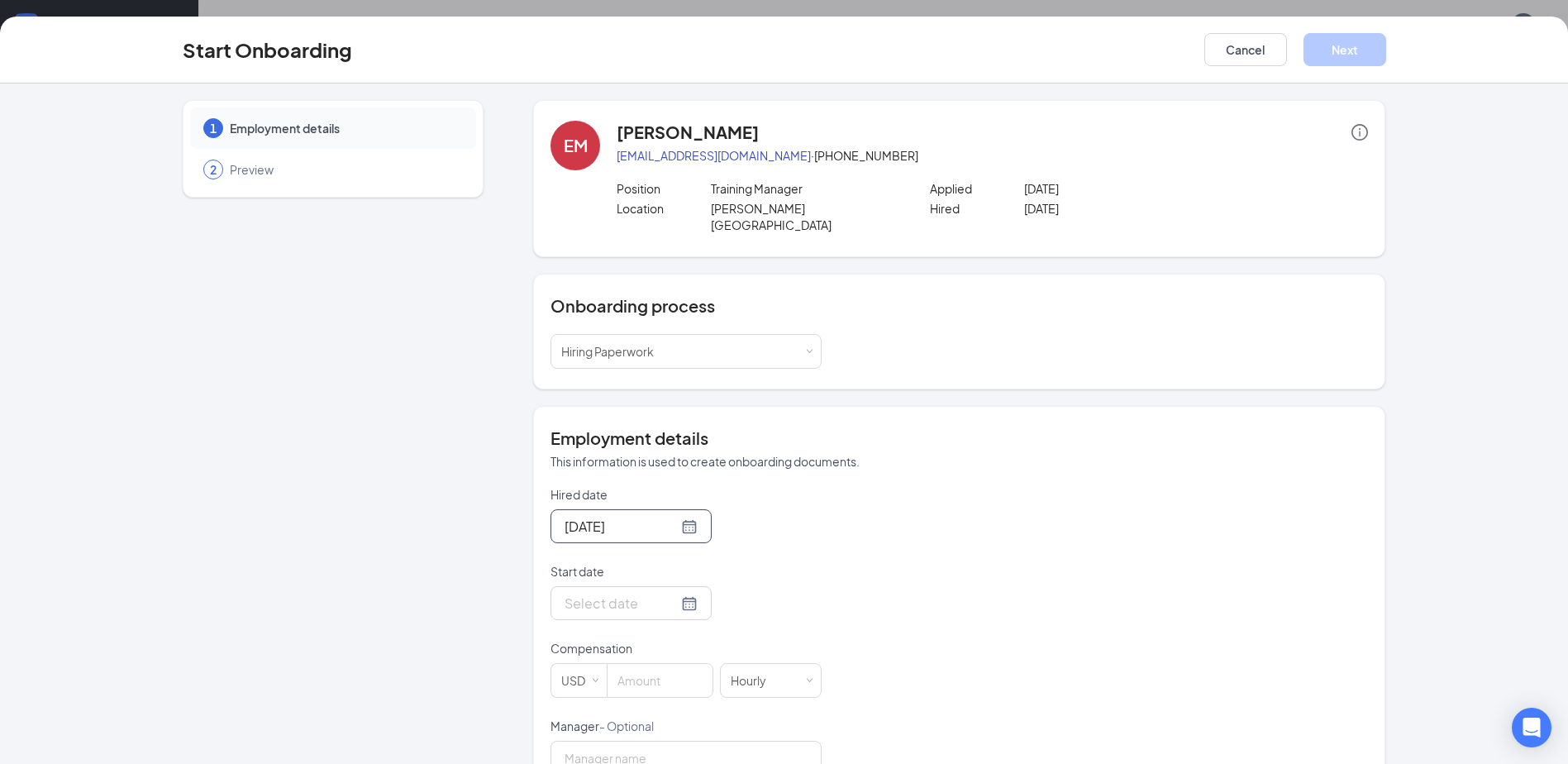
click at [408, 450] on div "1 Employment details 2 Preview" at bounding box center [333, 573] width 301 height 947
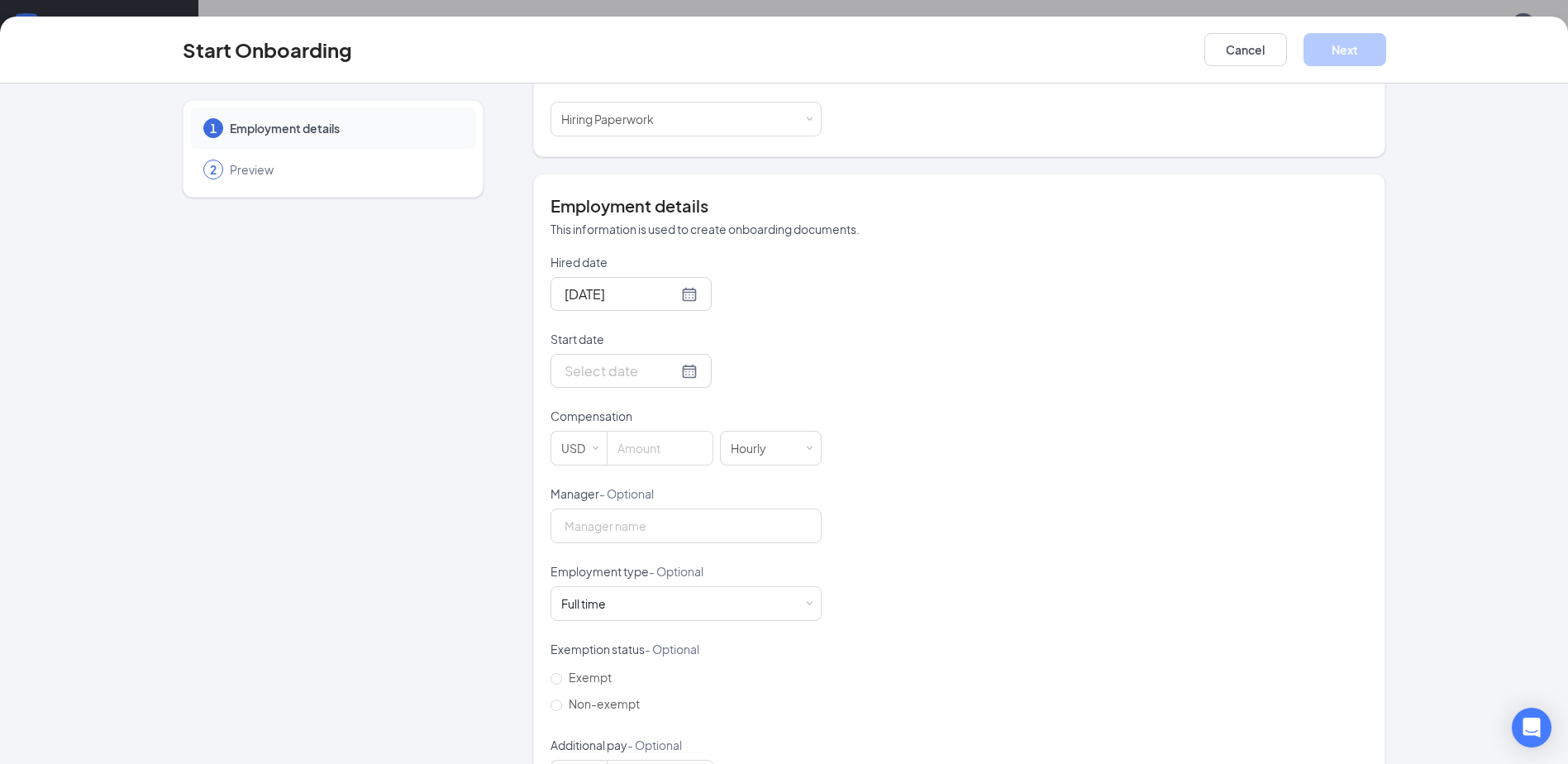
scroll to position [248, 0]
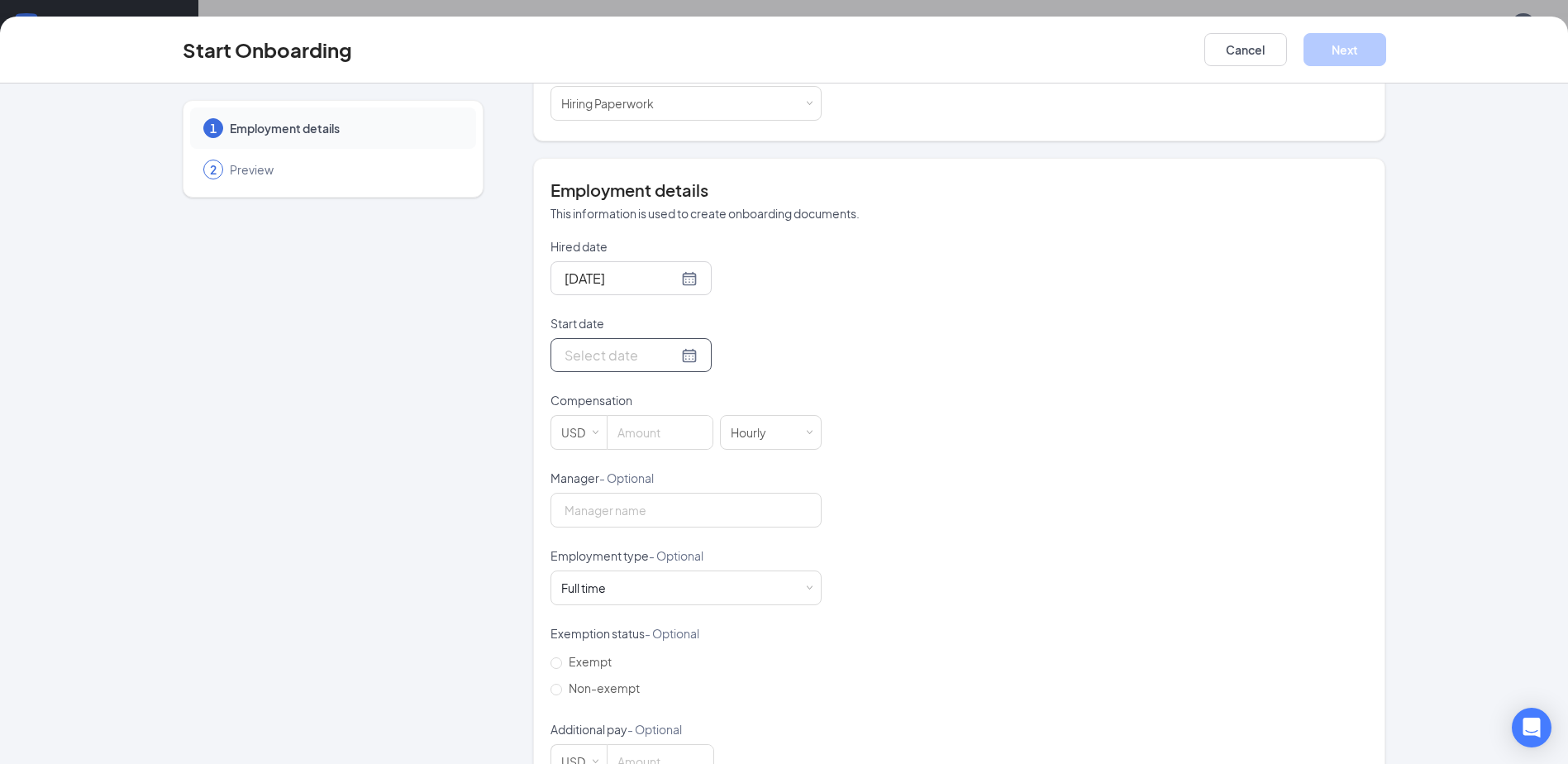
click at [663, 344] on div at bounding box center [631, 355] width 133 height 21
click at [672, 279] on div "[DATE]" at bounding box center [631, 279] width 161 height 34
click at [678, 262] on div "[DATE]" at bounding box center [631, 279] width 161 height 34
type input "[DATE]"
click at [627, 415] on div "16" at bounding box center [634, 425] width 20 height 20
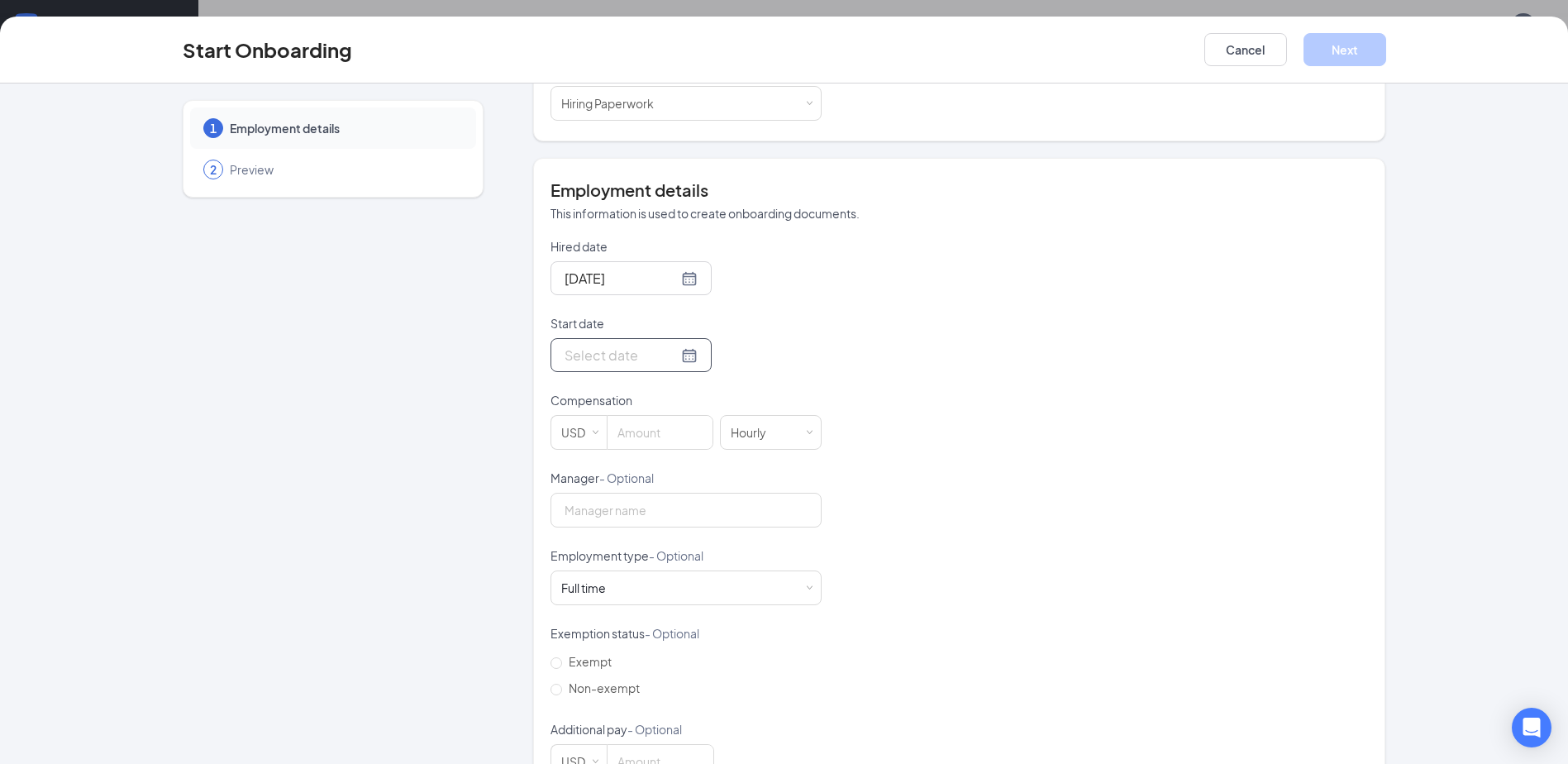
click at [666, 344] on div at bounding box center [631, 355] width 133 height 21
type input "[DATE]"
click at [714, 492] on div "19" at bounding box center [724, 502] width 20 height 20
click at [650, 425] on input at bounding box center [660, 432] width 105 height 33
type input "18"
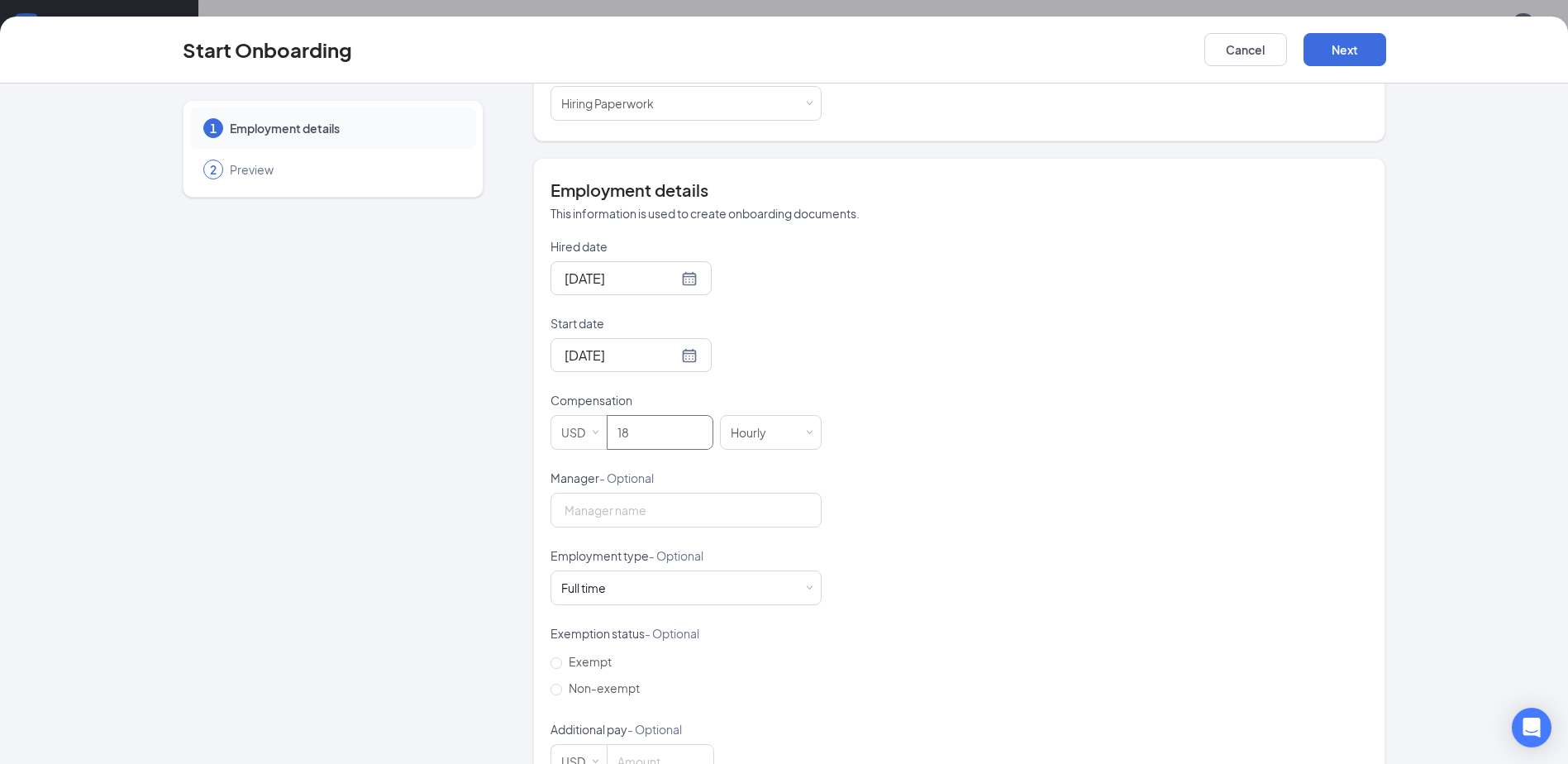
click at [426, 425] on div "1 Employment details 2 Preview" at bounding box center [333, 326] width 301 height 947
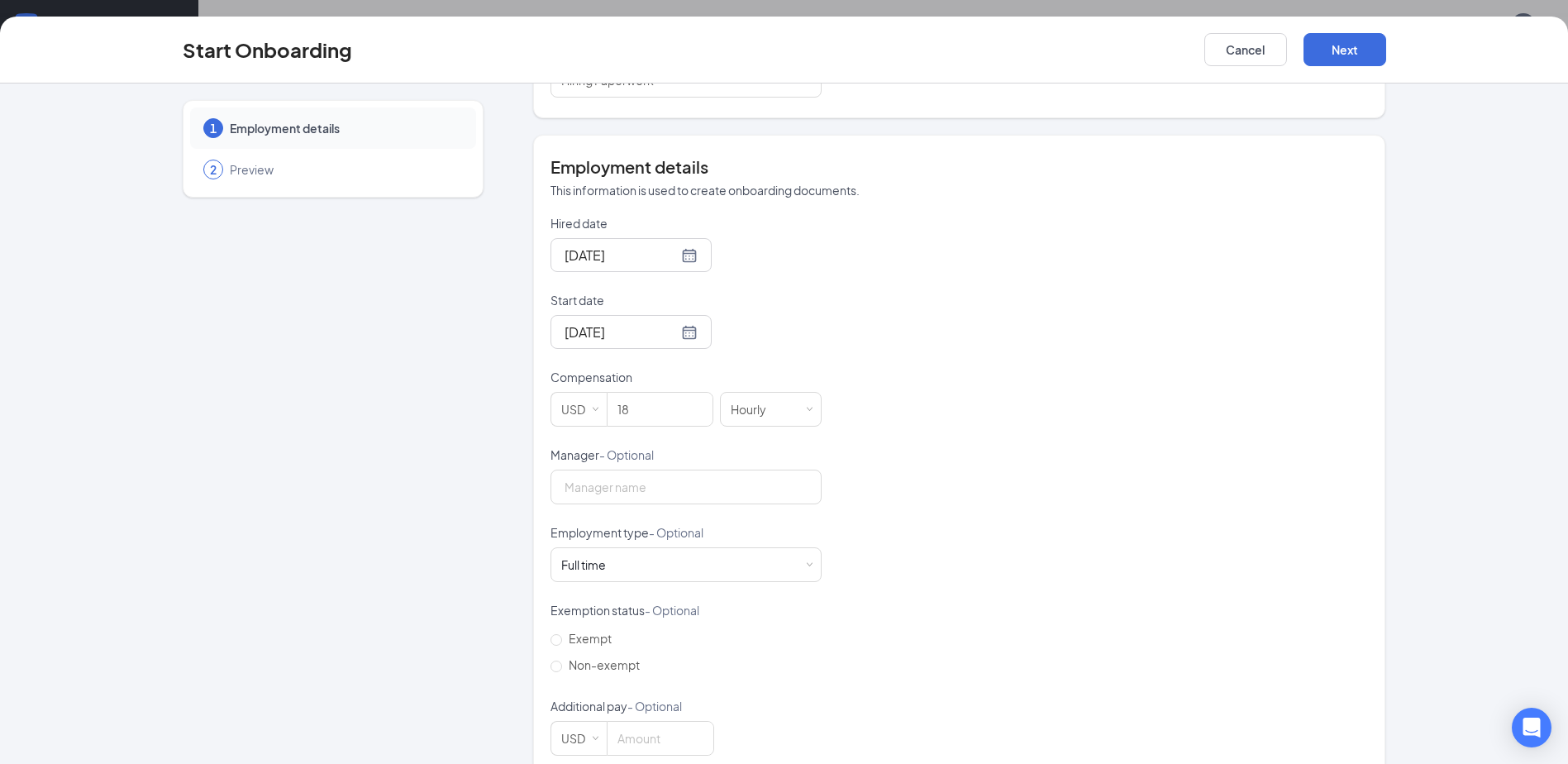
scroll to position [284, 0]
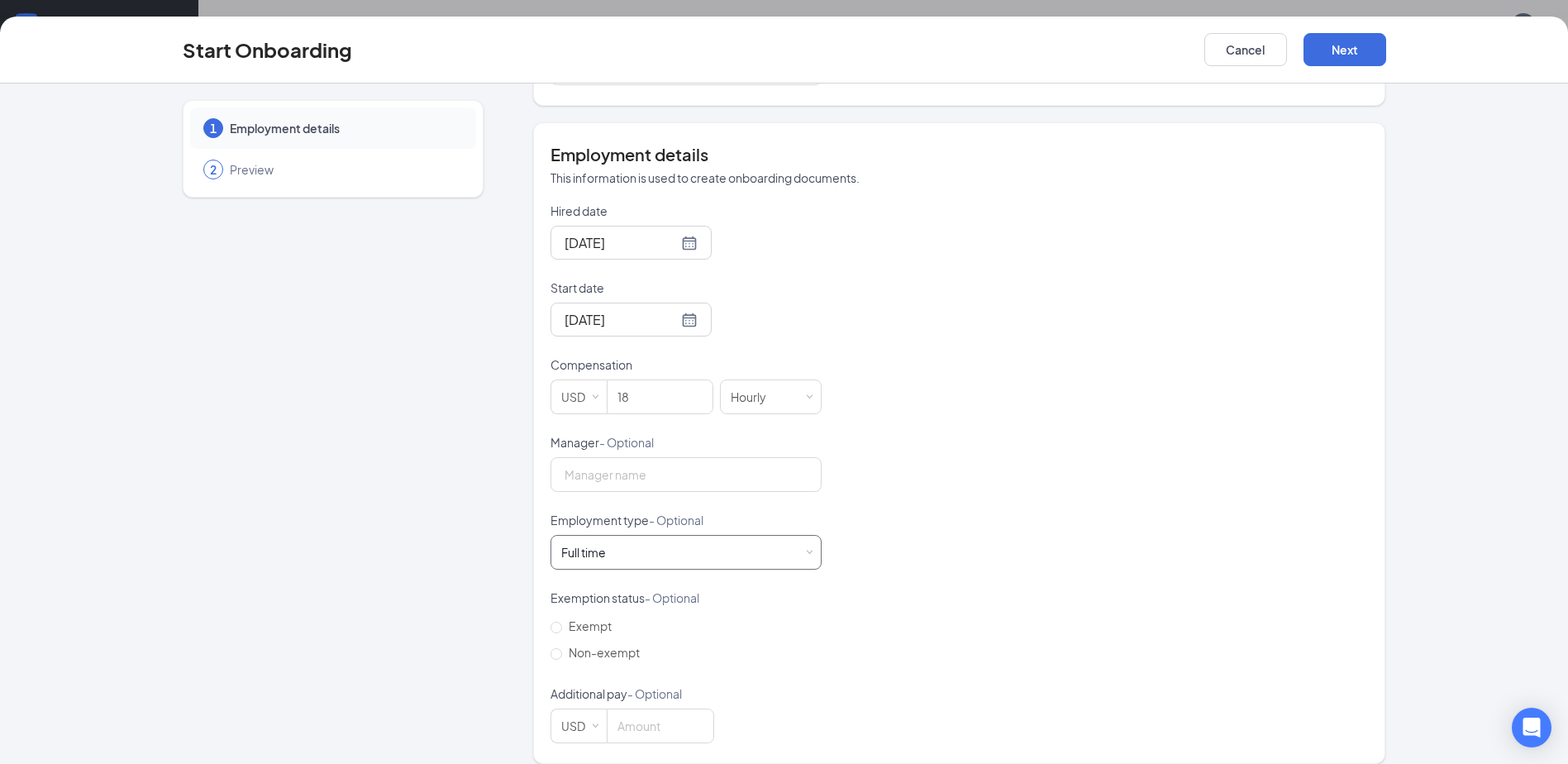
click at [634, 536] on div "Full time Works 30+ hours per week and is reasonably expected to work" at bounding box center [686, 552] width 250 height 33
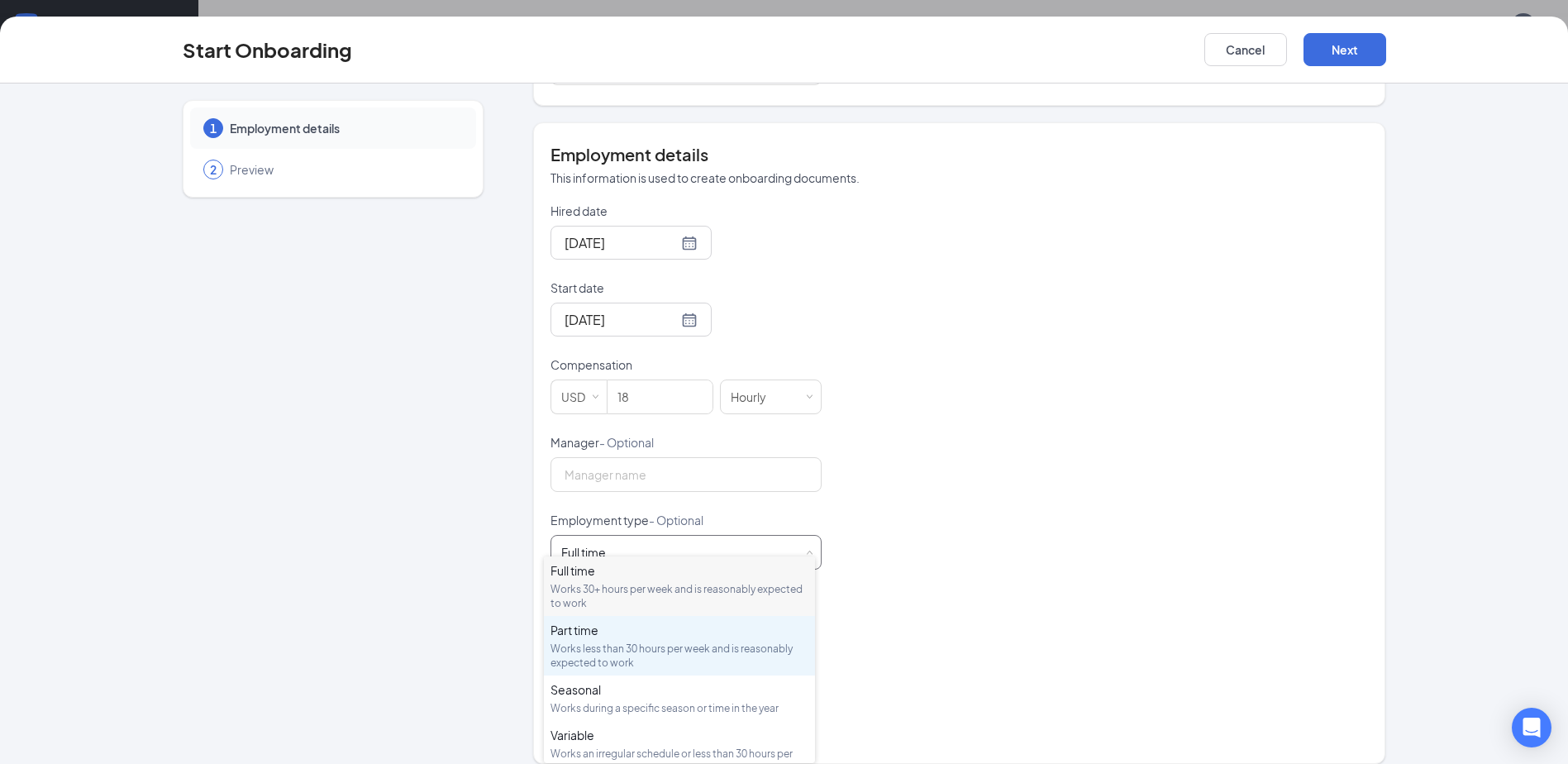
click at [601, 657] on div "Works less than 30 hours per week and is reasonably expected to work" at bounding box center [679, 655] width 258 height 28
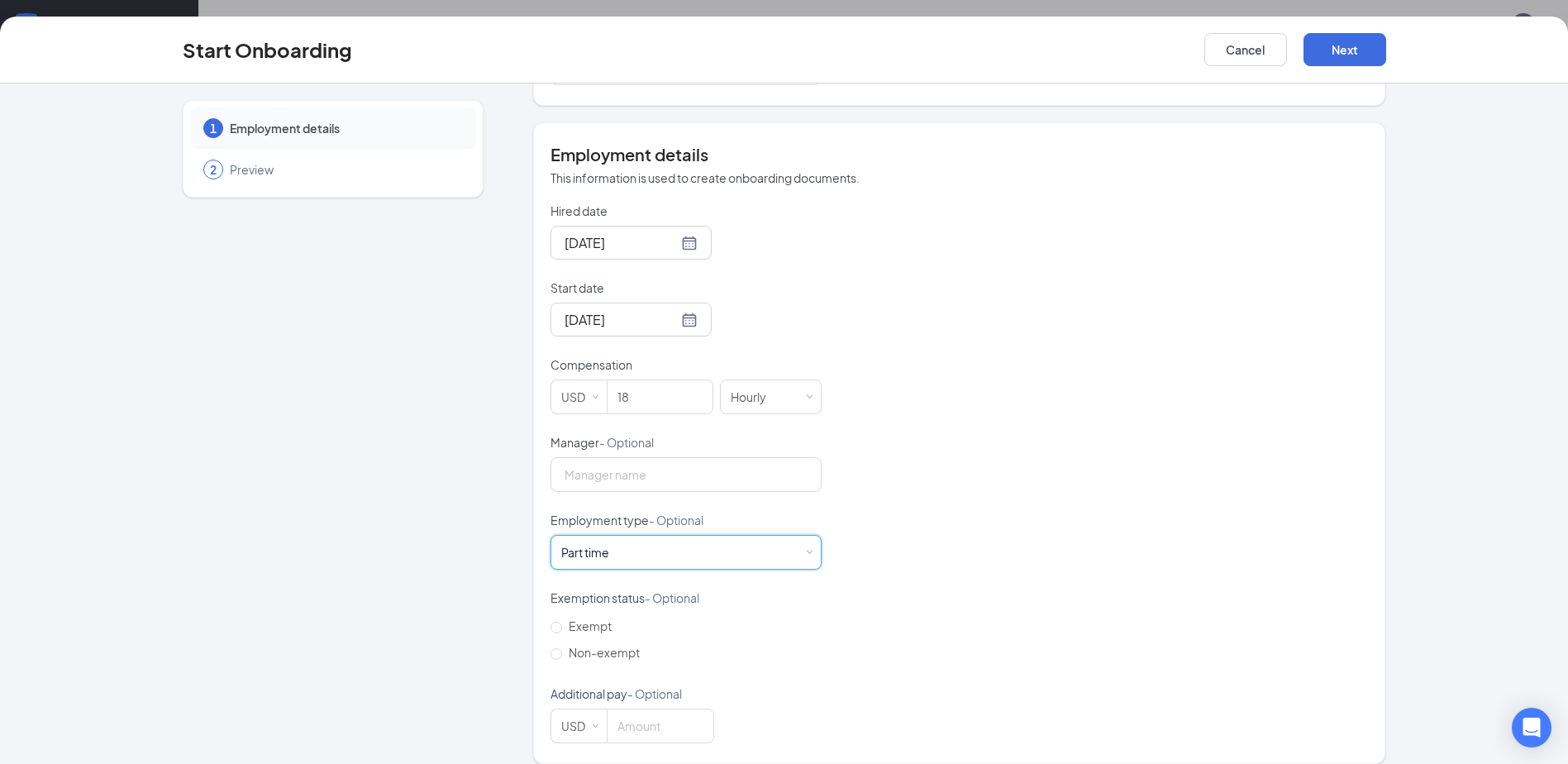
click at [422, 610] on div "1 Employment details 2 Preview" at bounding box center [333, 290] width 301 height 947
click at [564, 644] on label "Non-exempt" at bounding box center [598, 652] width 96 height 26
click at [562, 648] on input "Non-exempt" at bounding box center [556, 654] width 12 height 12
radio input "true"
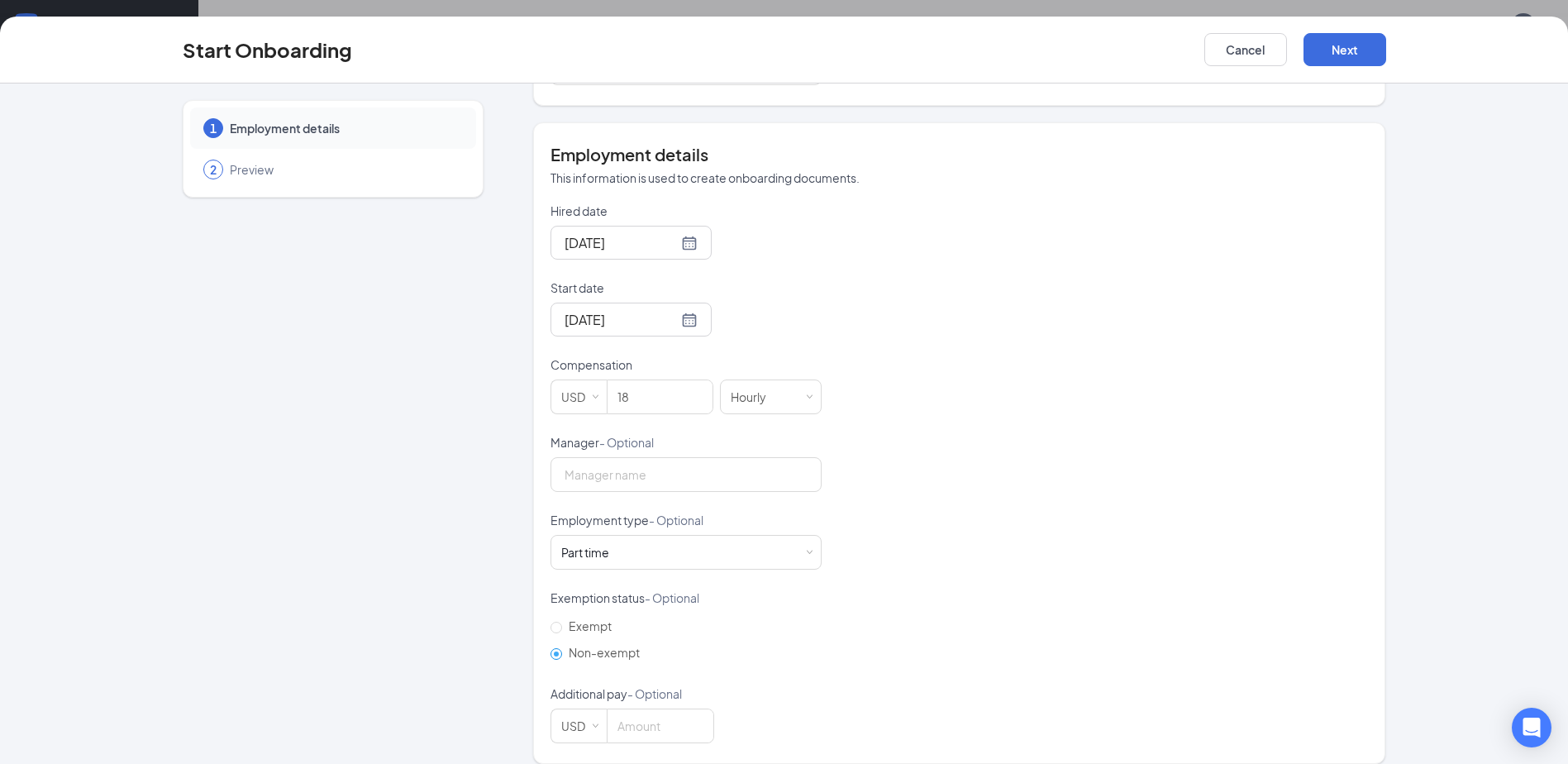
click at [439, 657] on div "1 Employment details 2 Preview" at bounding box center [333, 290] width 301 height 947
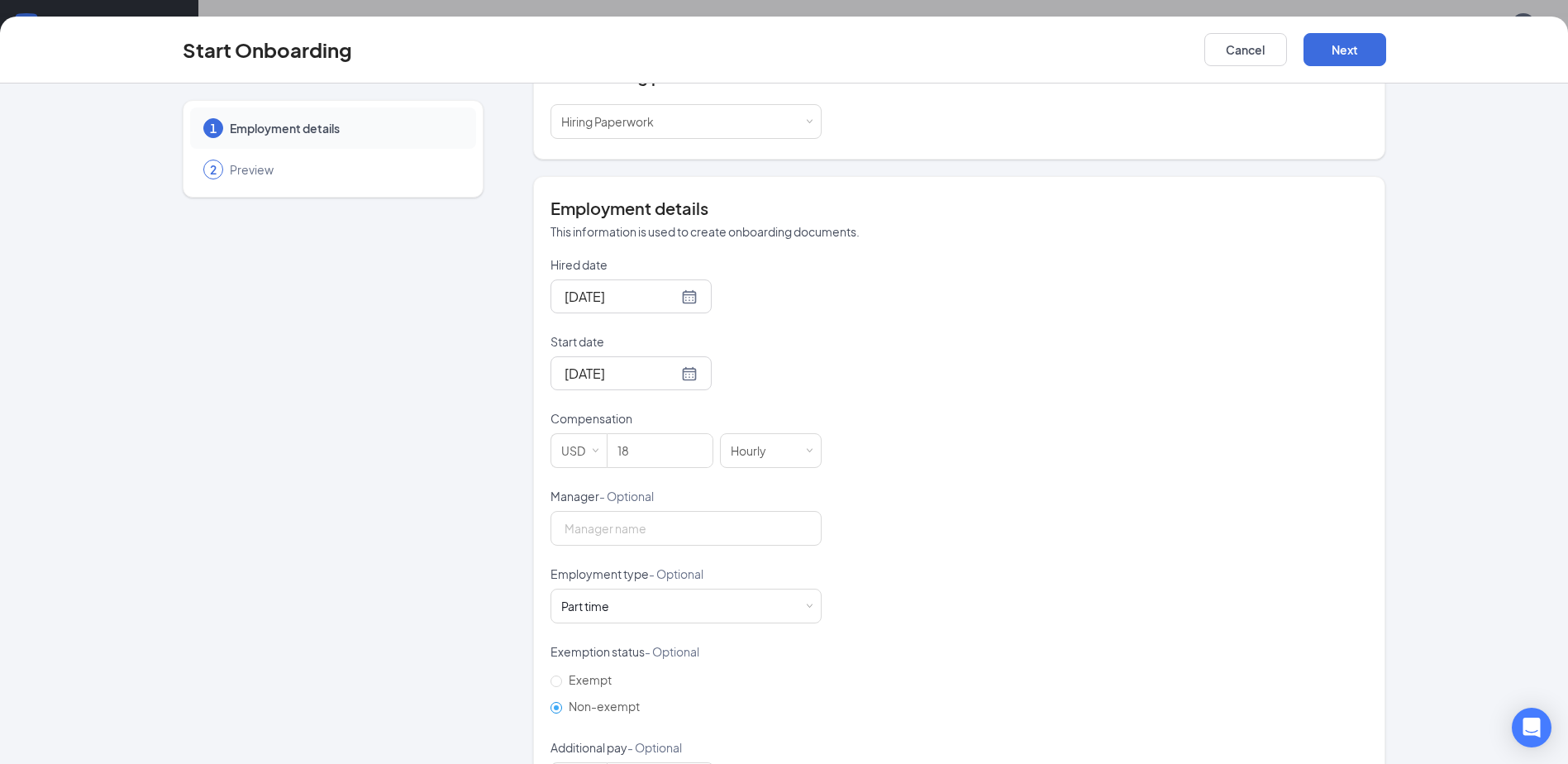
scroll to position [201, 0]
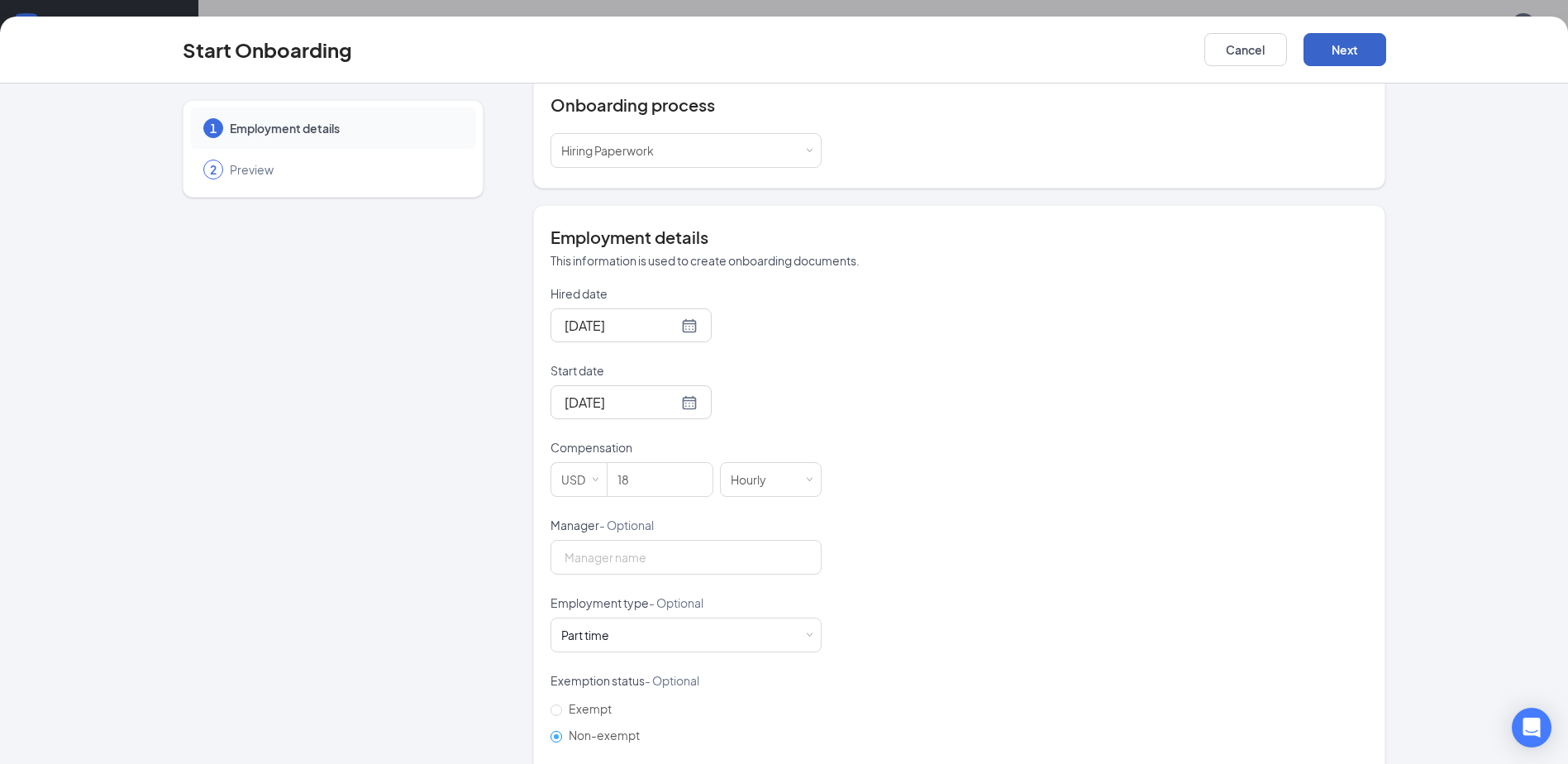
click at [1348, 50] on button "Next" at bounding box center [1344, 50] width 83 height 33
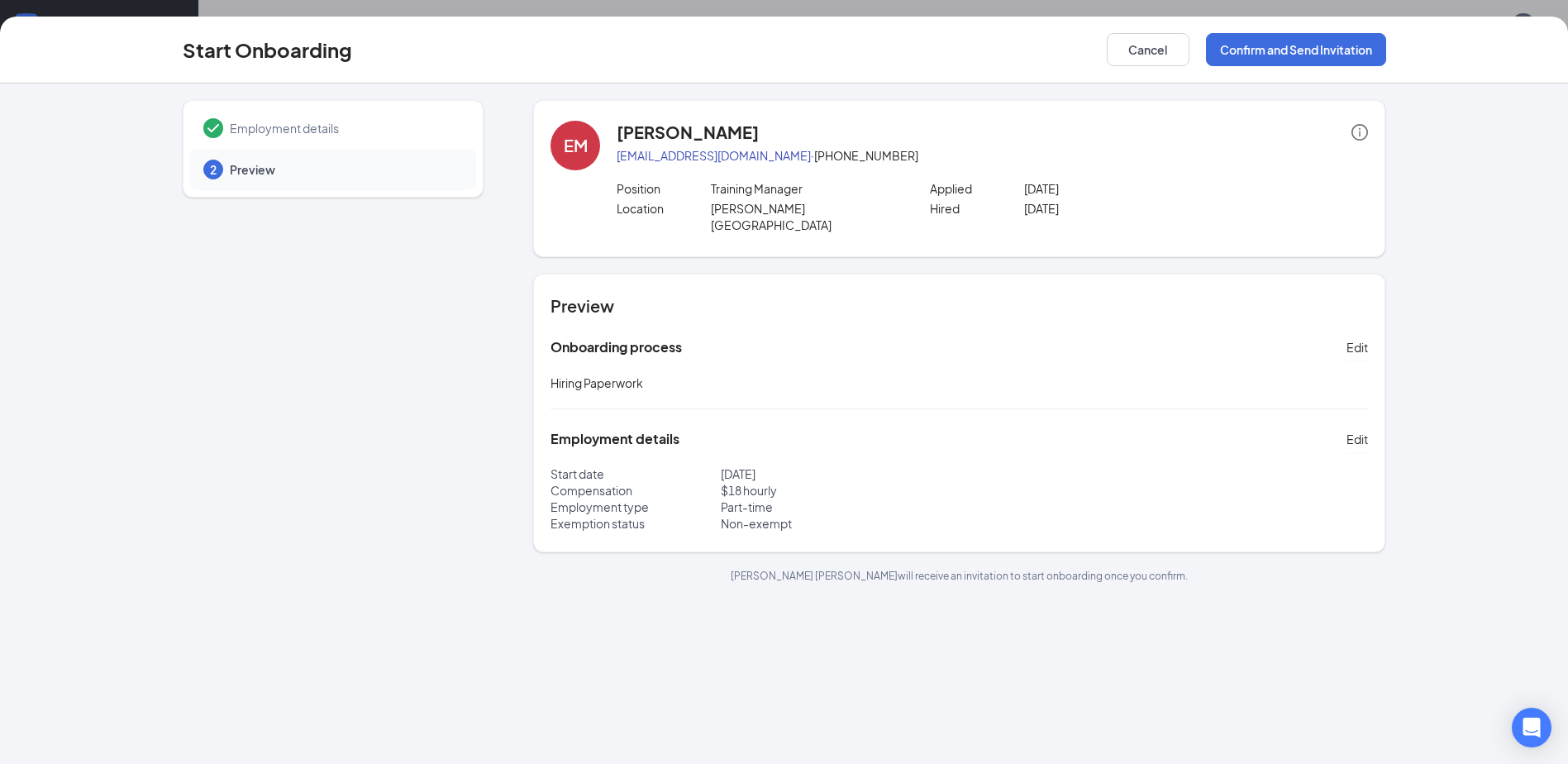
scroll to position [0, 0]
click at [1289, 50] on button "Confirm and Send Invitation" at bounding box center [1295, 50] width 180 height 33
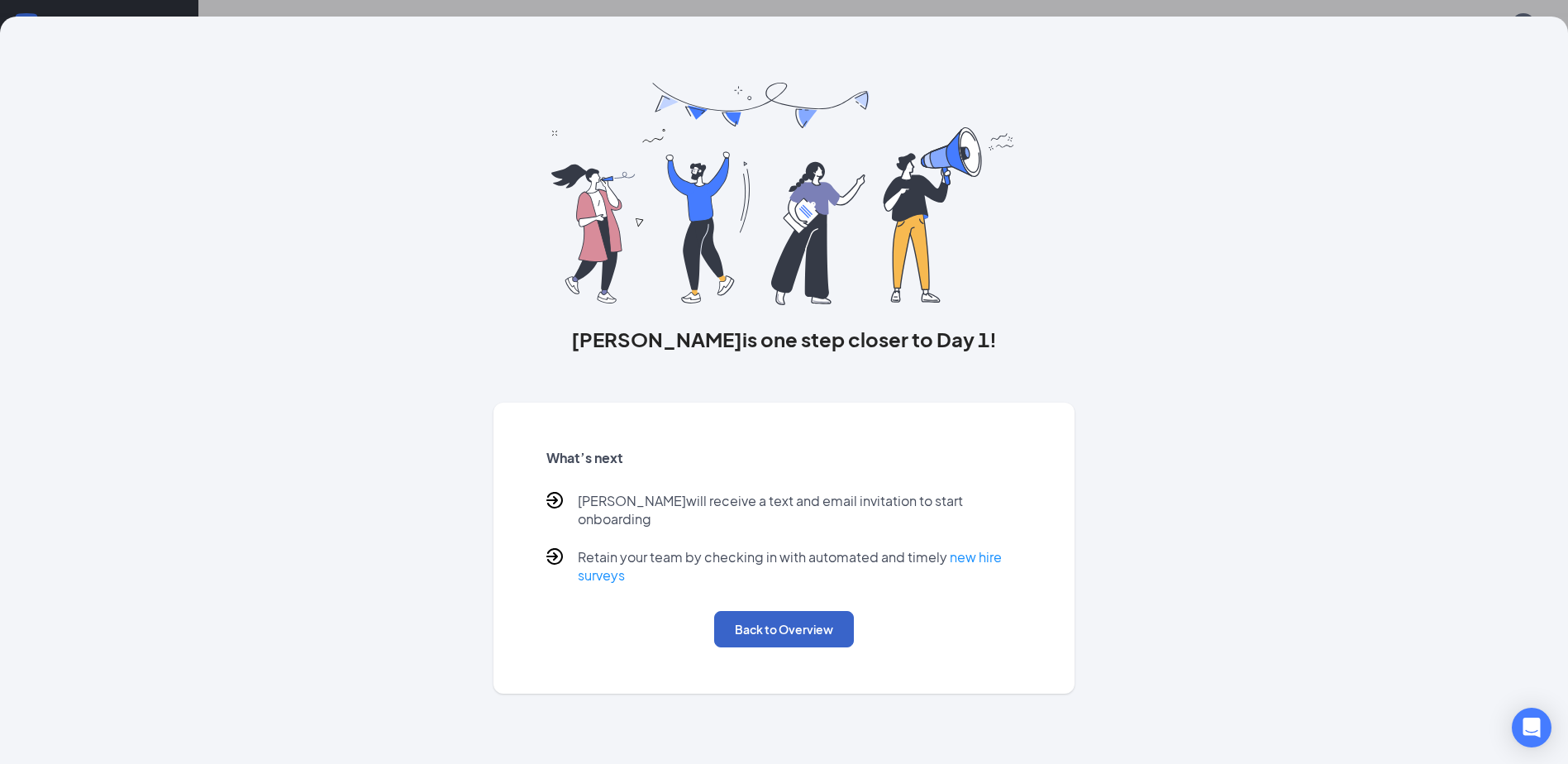
click at [802, 620] on button "Back to Overview" at bounding box center [784, 629] width 139 height 37
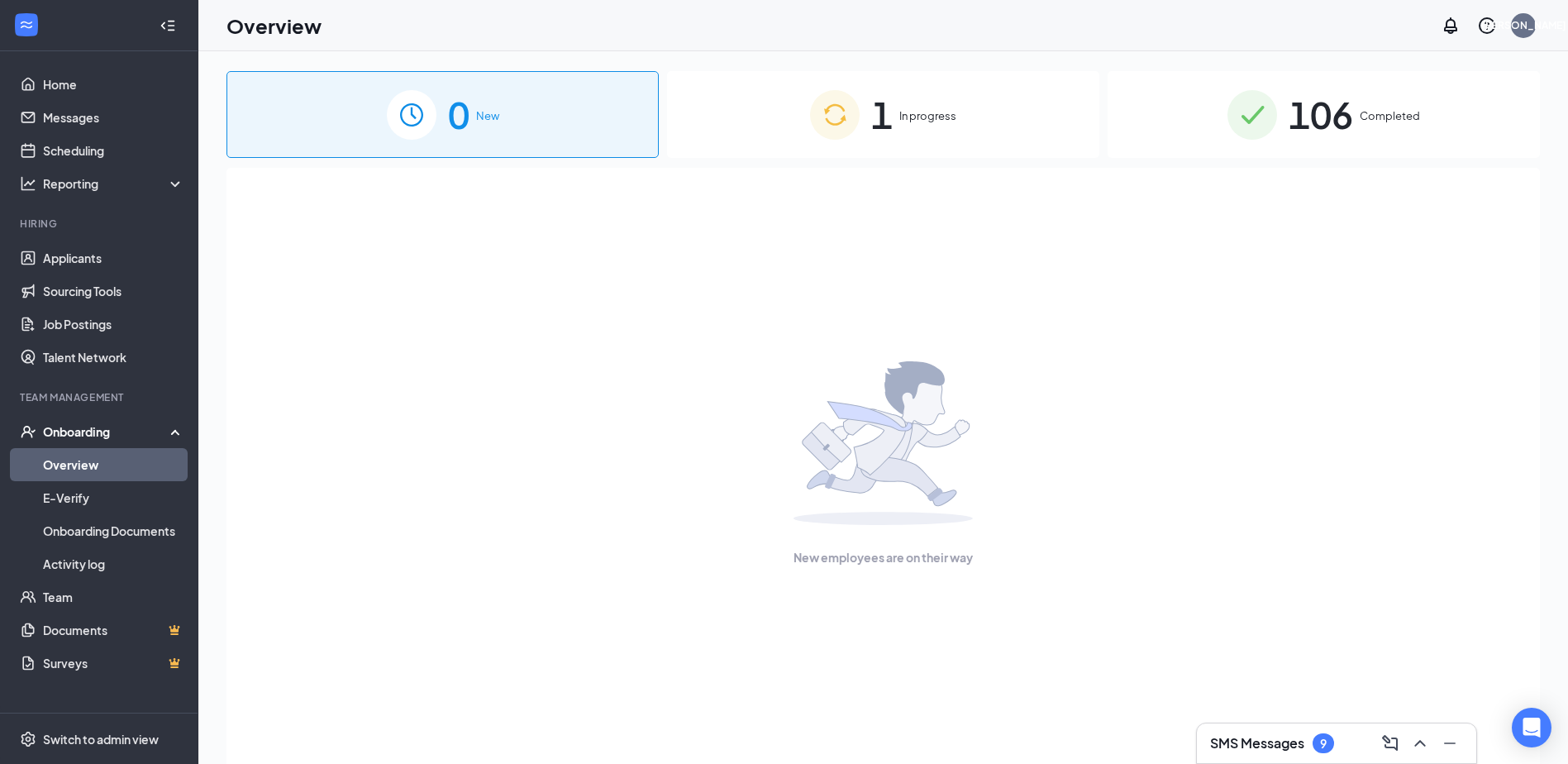
click at [882, 113] on span "1" at bounding box center [881, 115] width 21 height 57
